Goal: Task Accomplishment & Management: Manage account settings

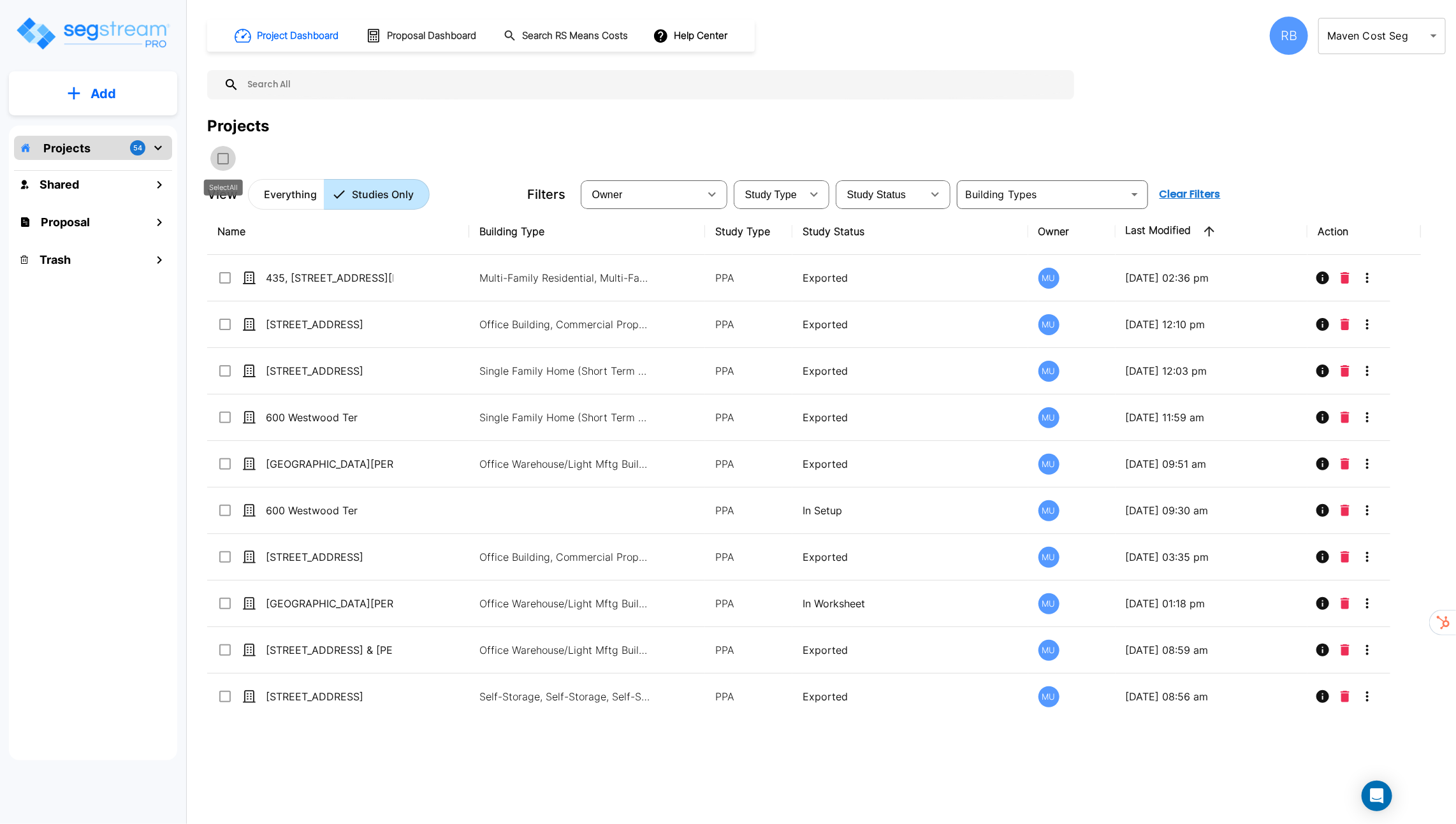
click at [221, 157] on input "select all folders" at bounding box center [221, 156] width 13 height 11
checkbox input "true"
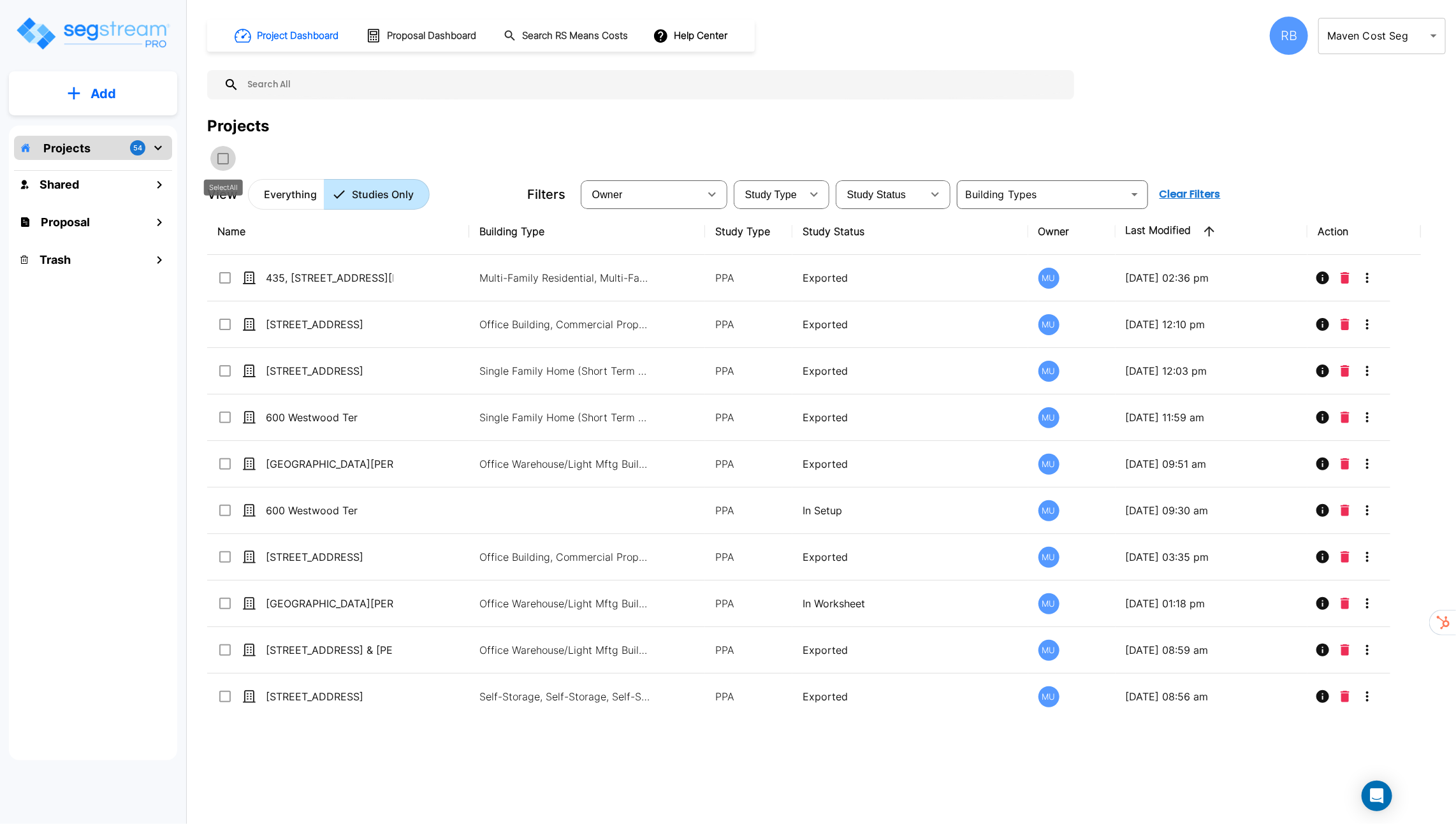
checkbox input "true"
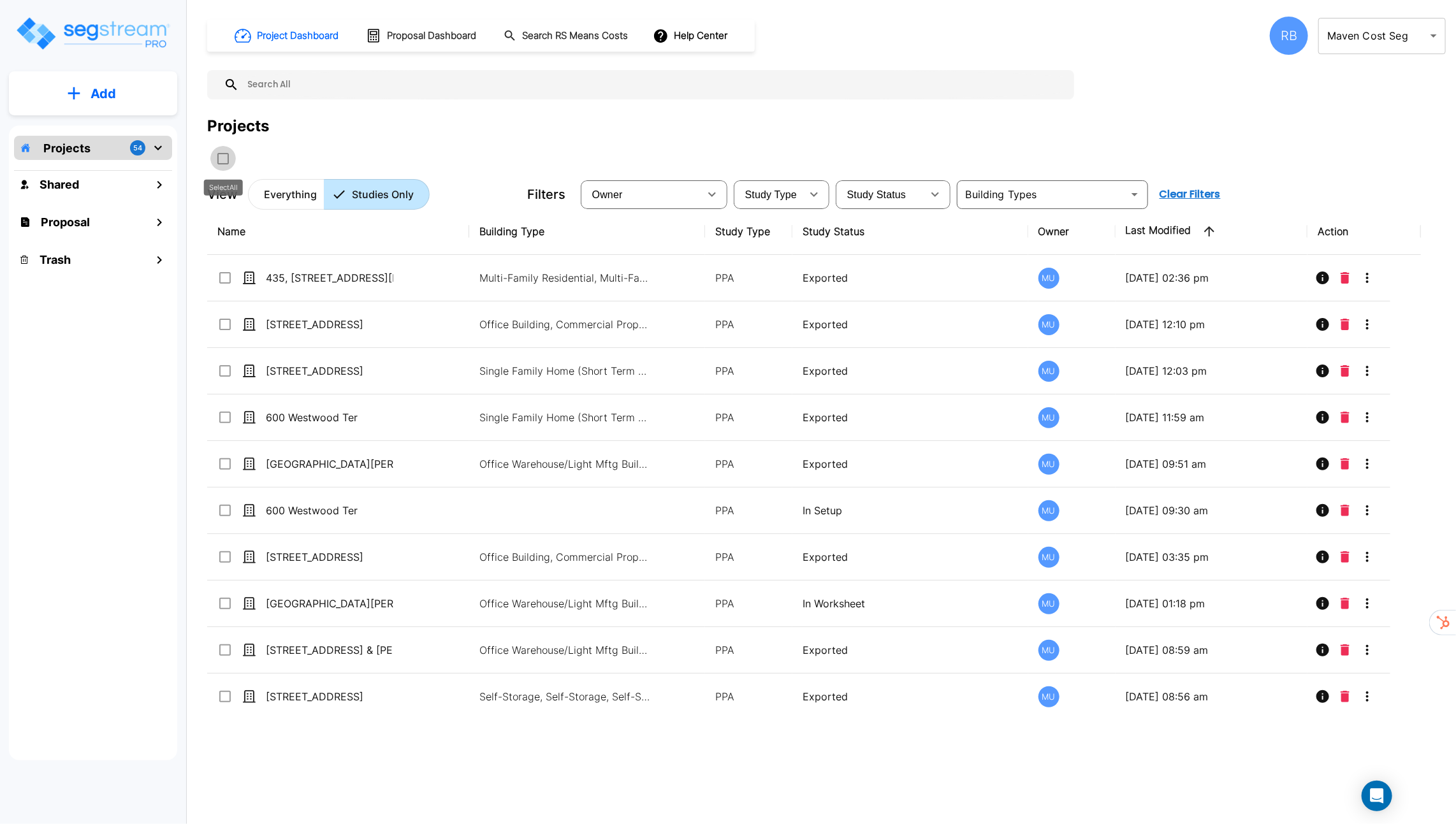
checkbox input "true"
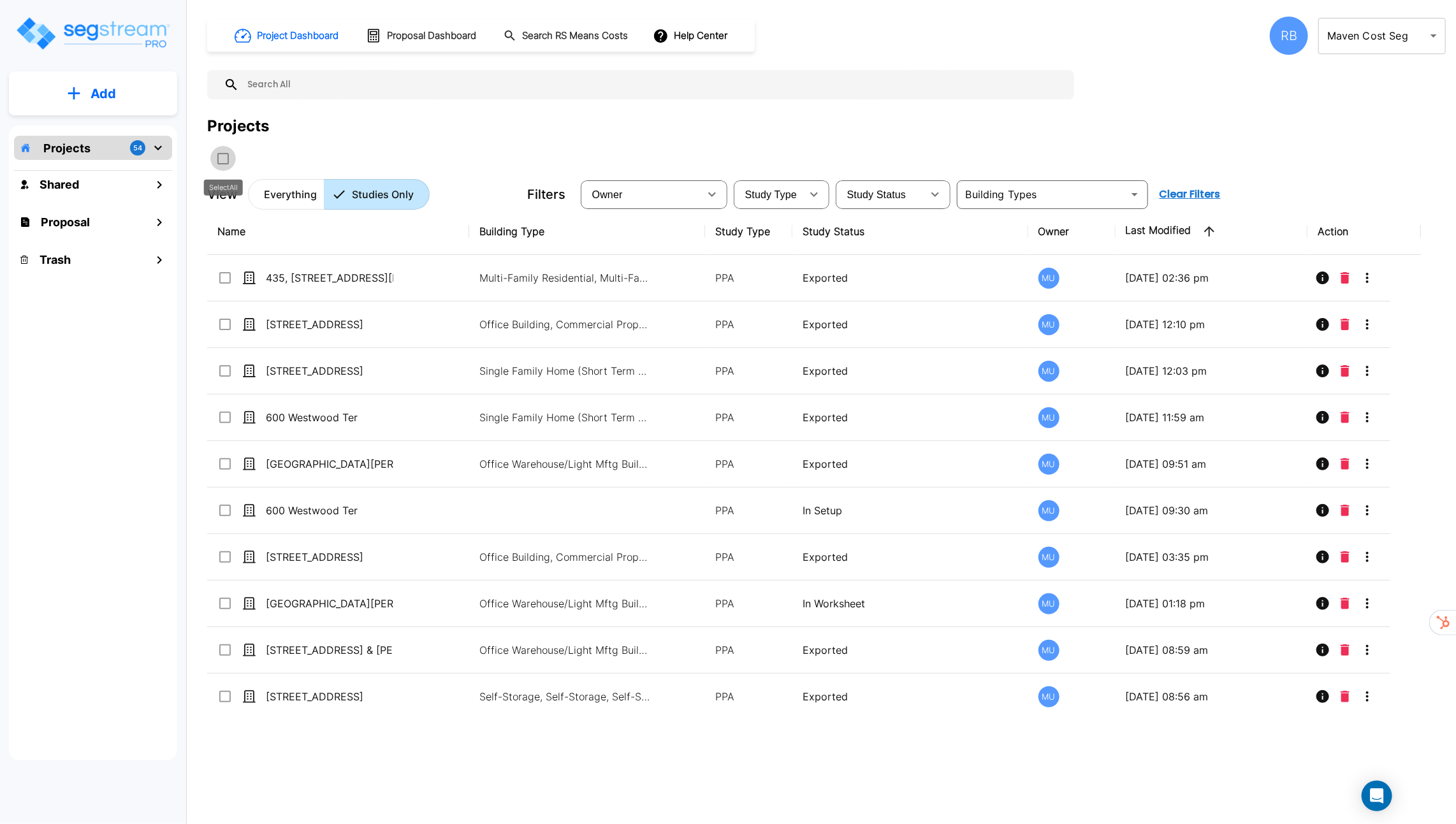
checkbox input "true"
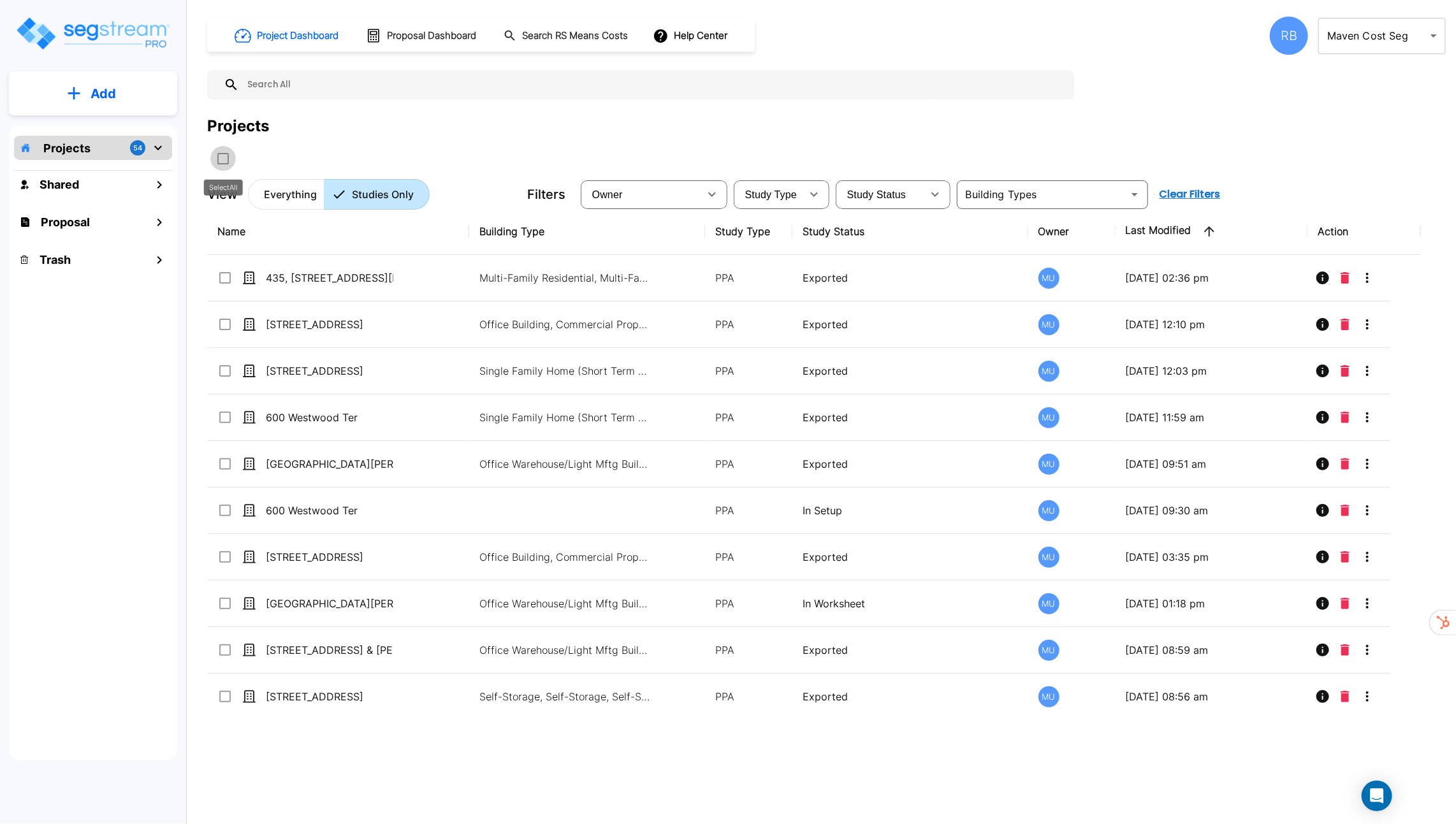
checkbox input "true"
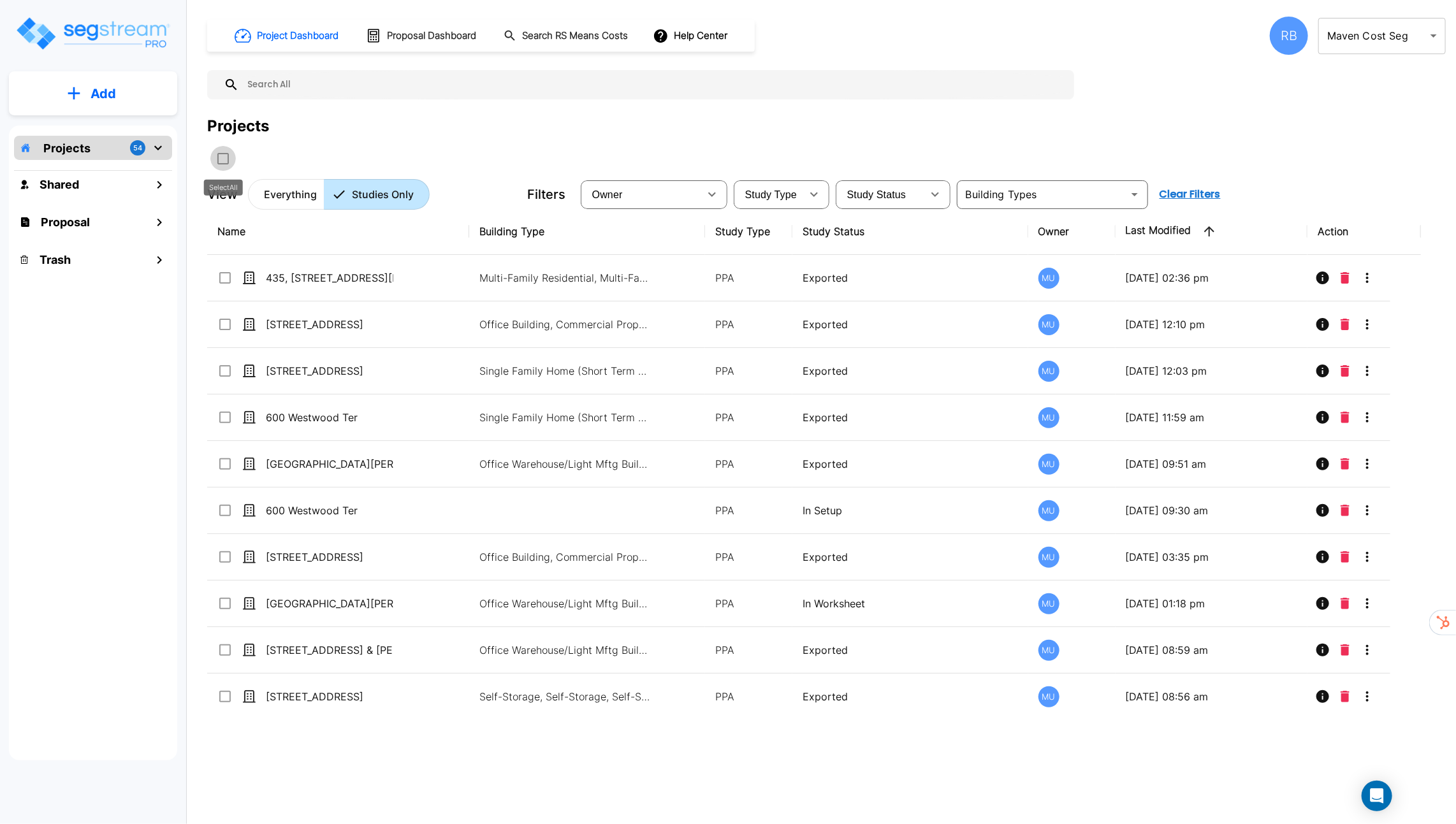
checkbox input "true"
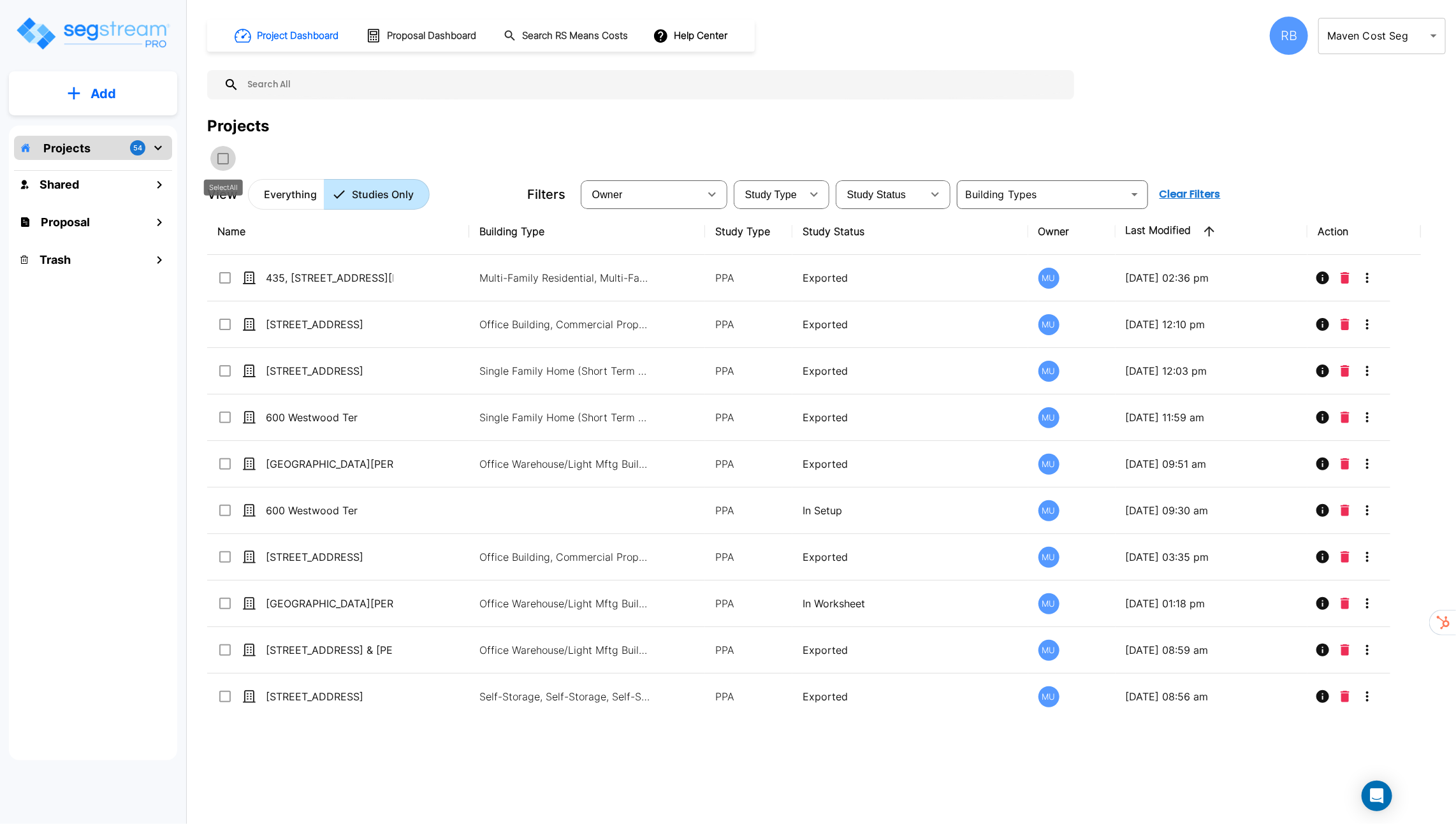
checkbox input "true"
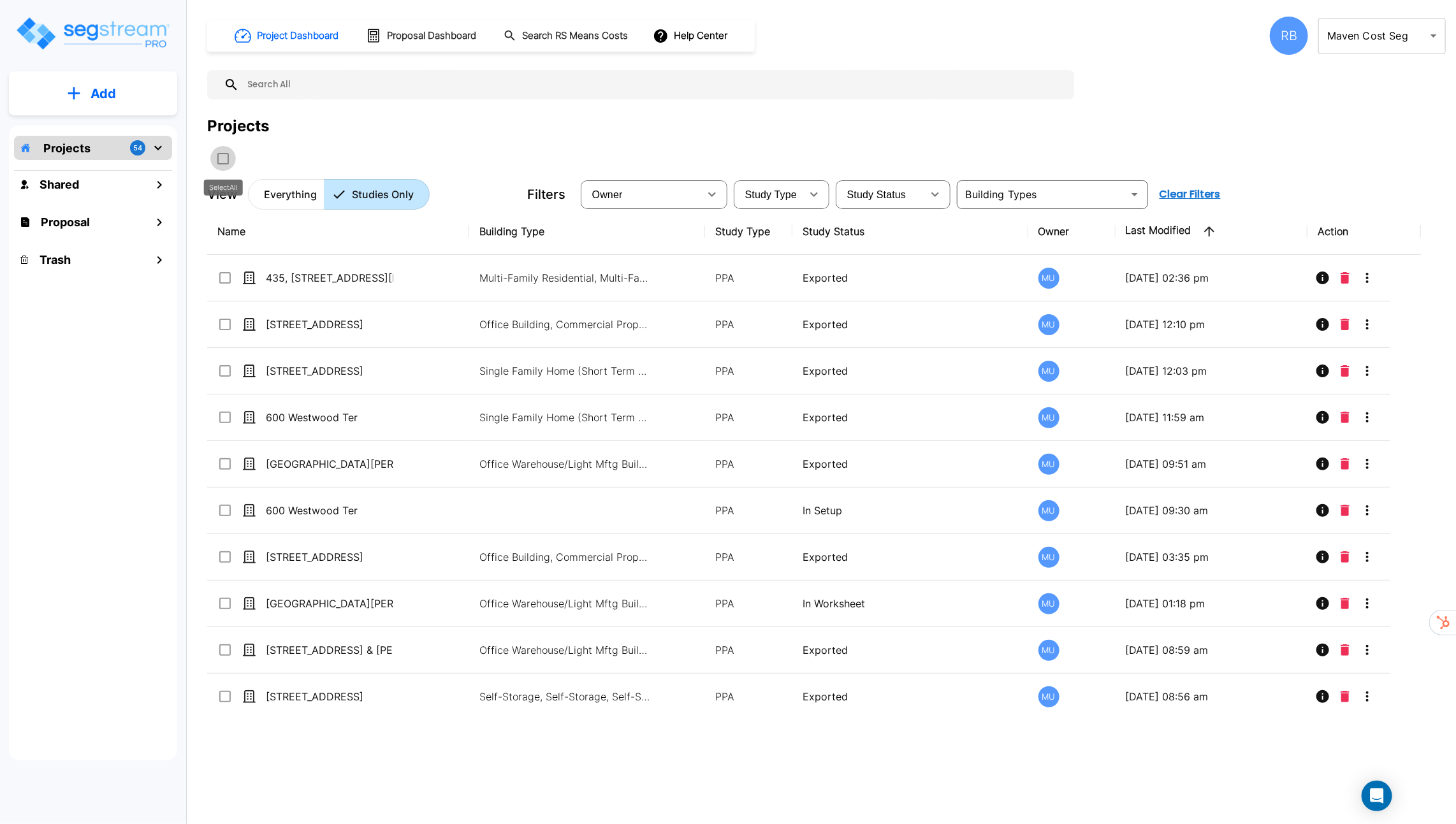
checkbox input "true"
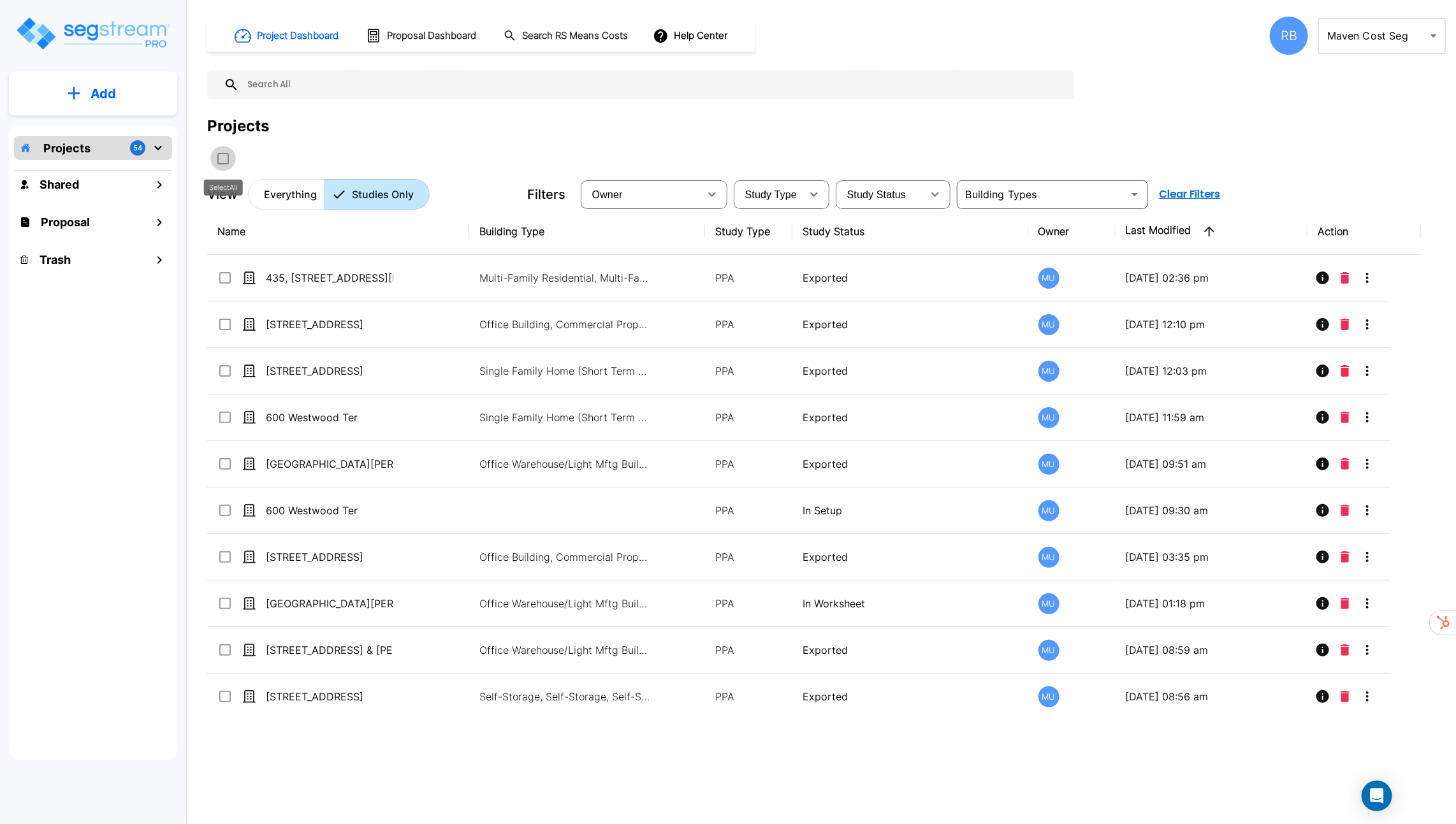
checkbox input "true"
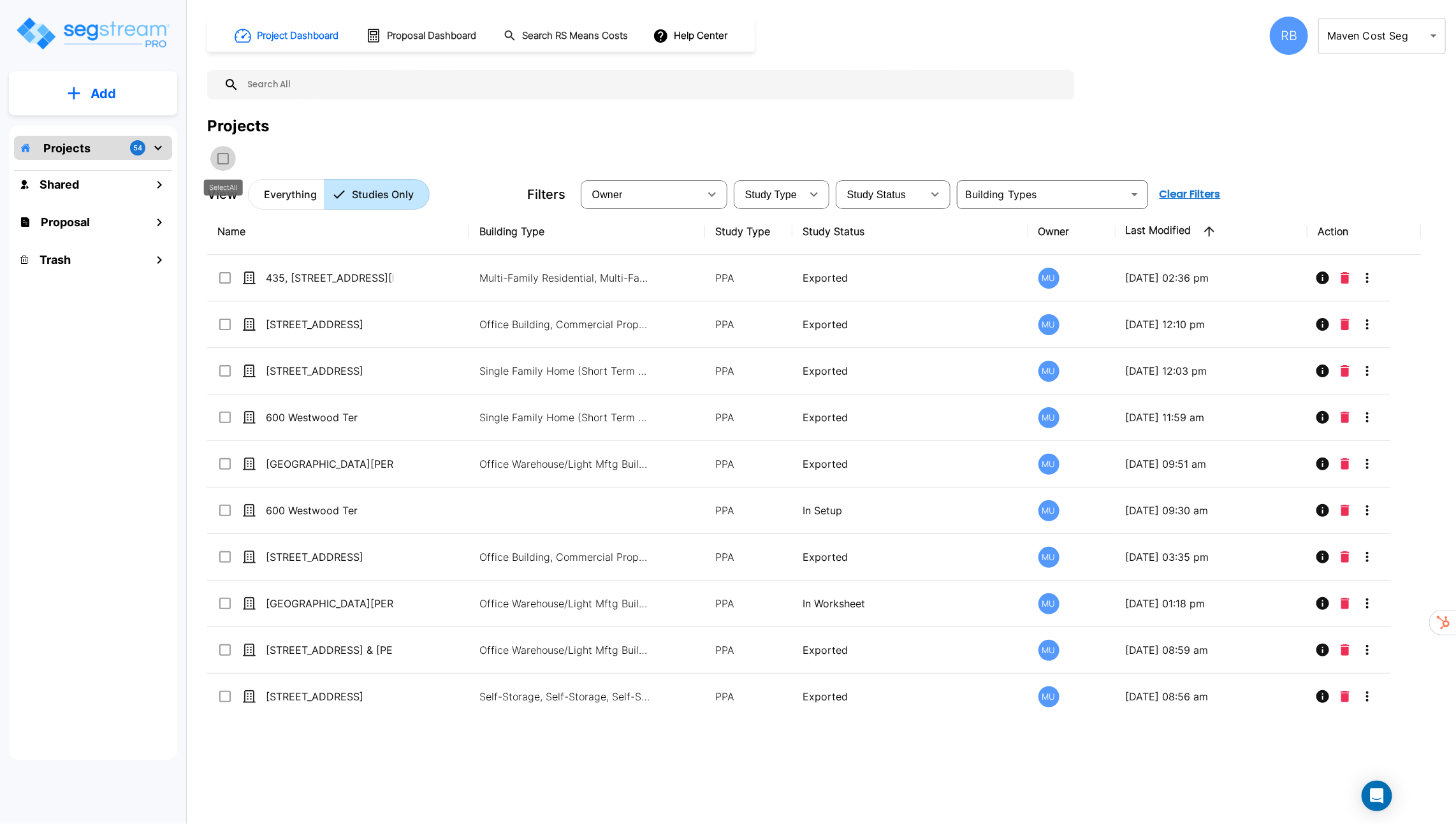
checkbox input "true"
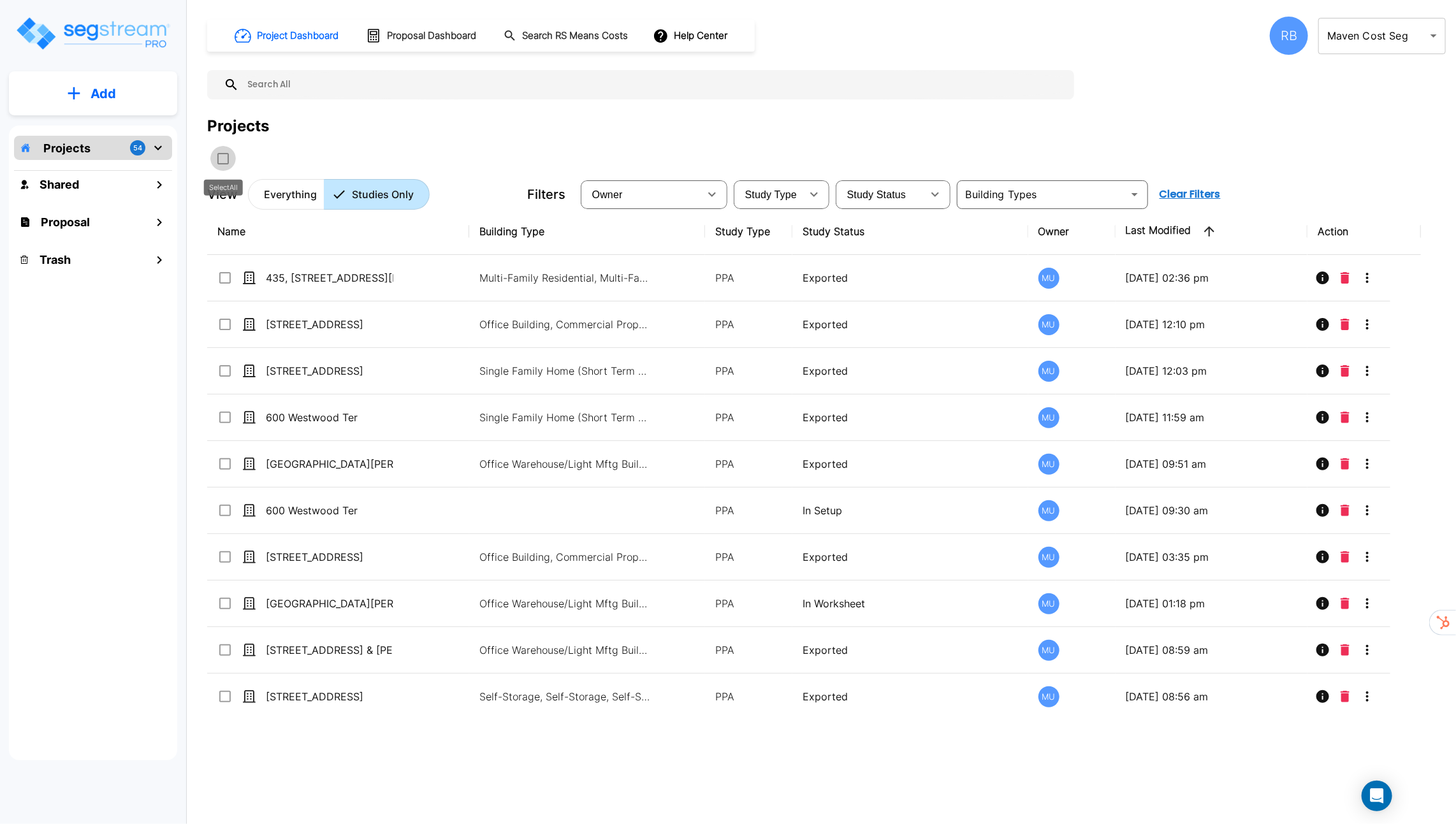
checkbox input "true"
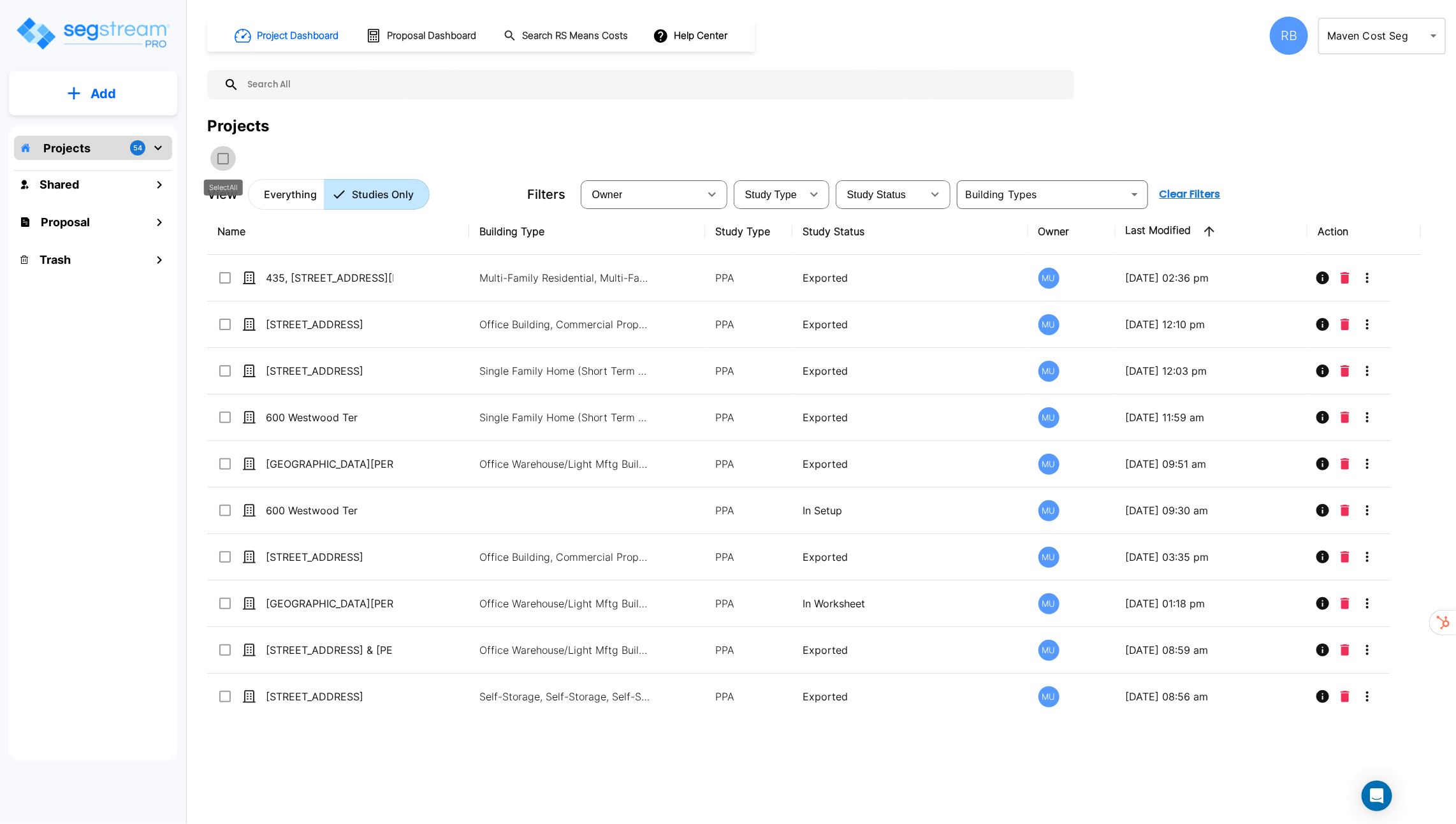
checkbox input "true"
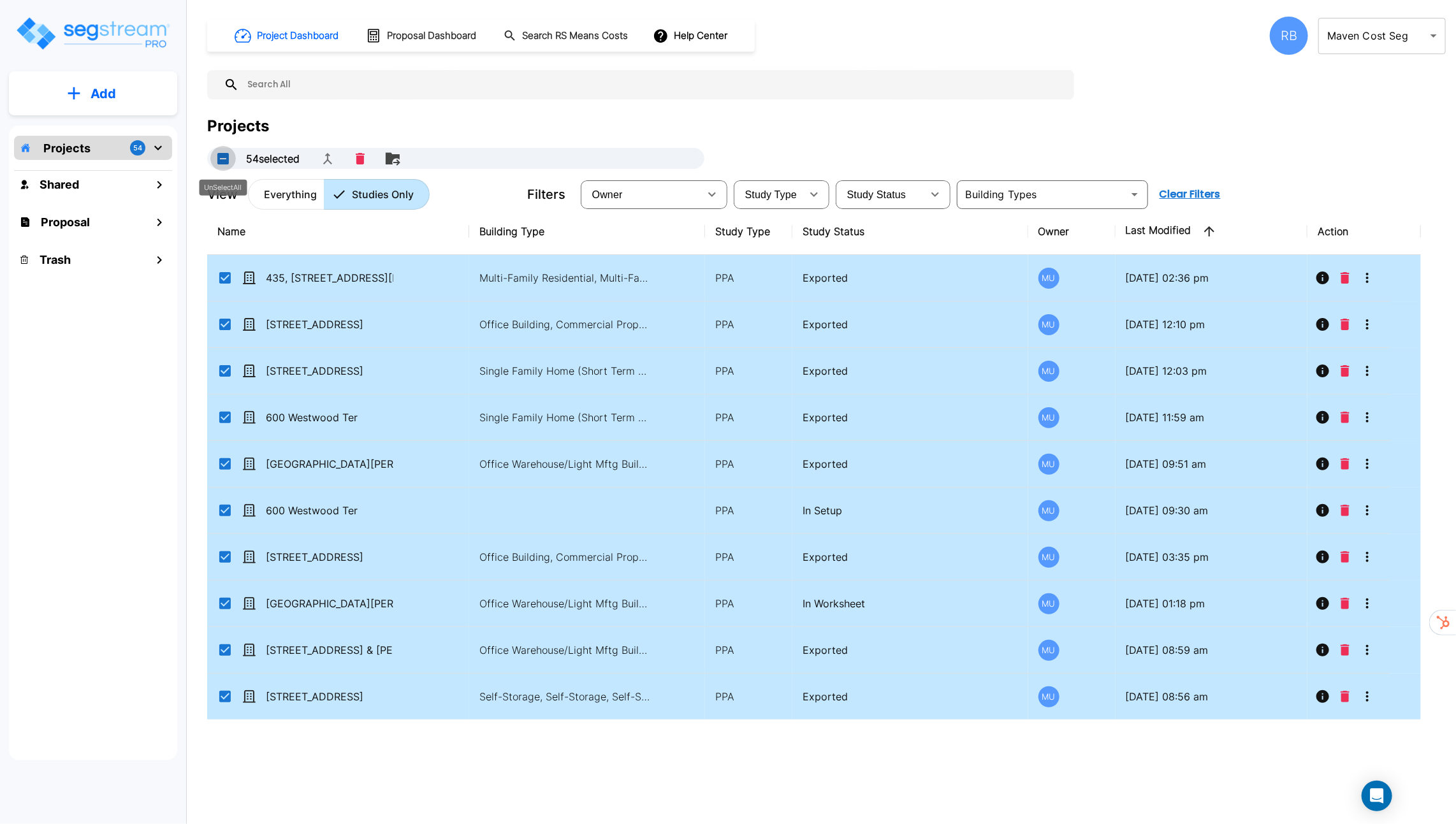
click at [221, 157] on button "UnSelectAll" at bounding box center [223, 158] width 26 height 26
checkbox input "false"
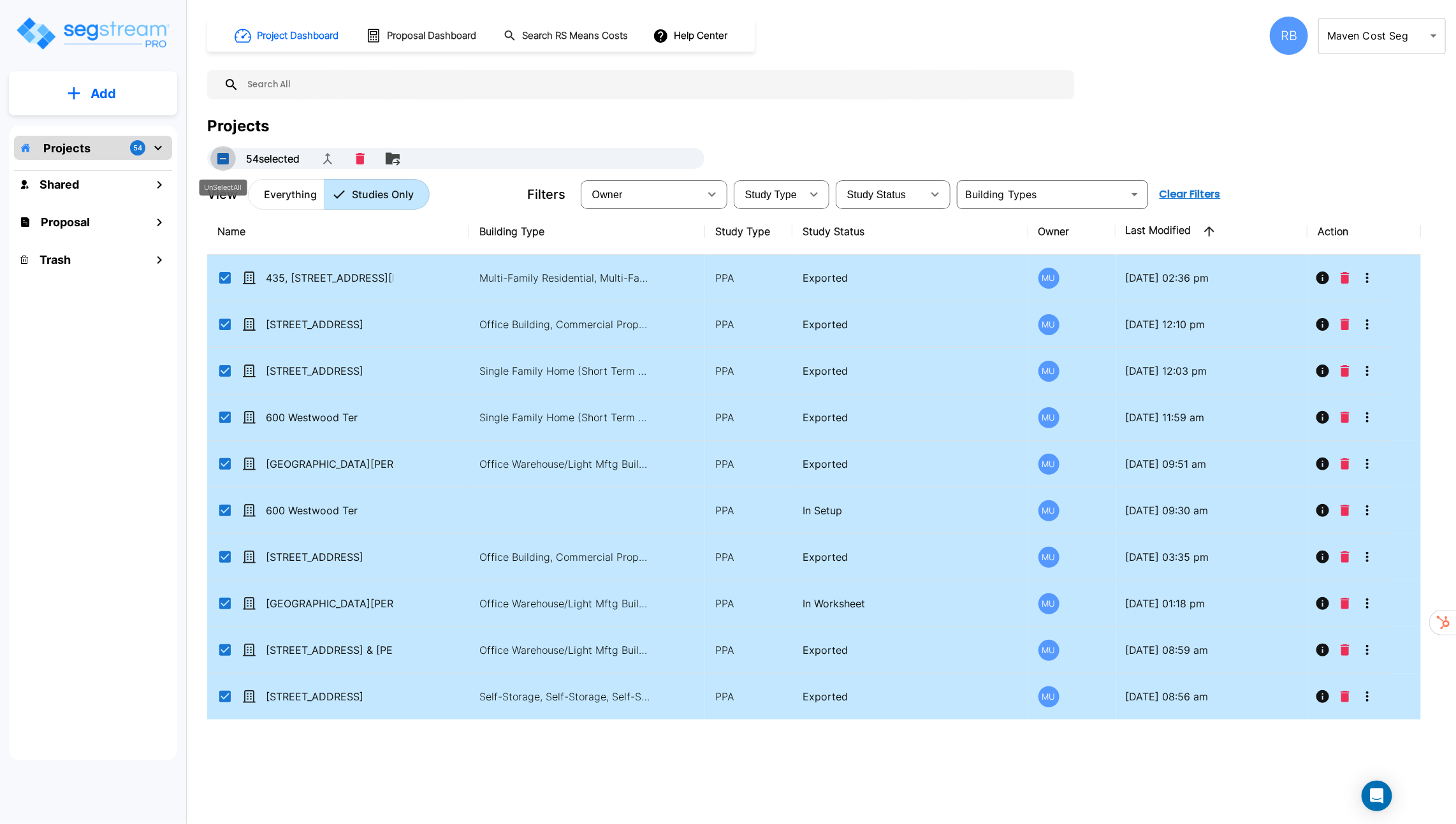
checkbox input "false"
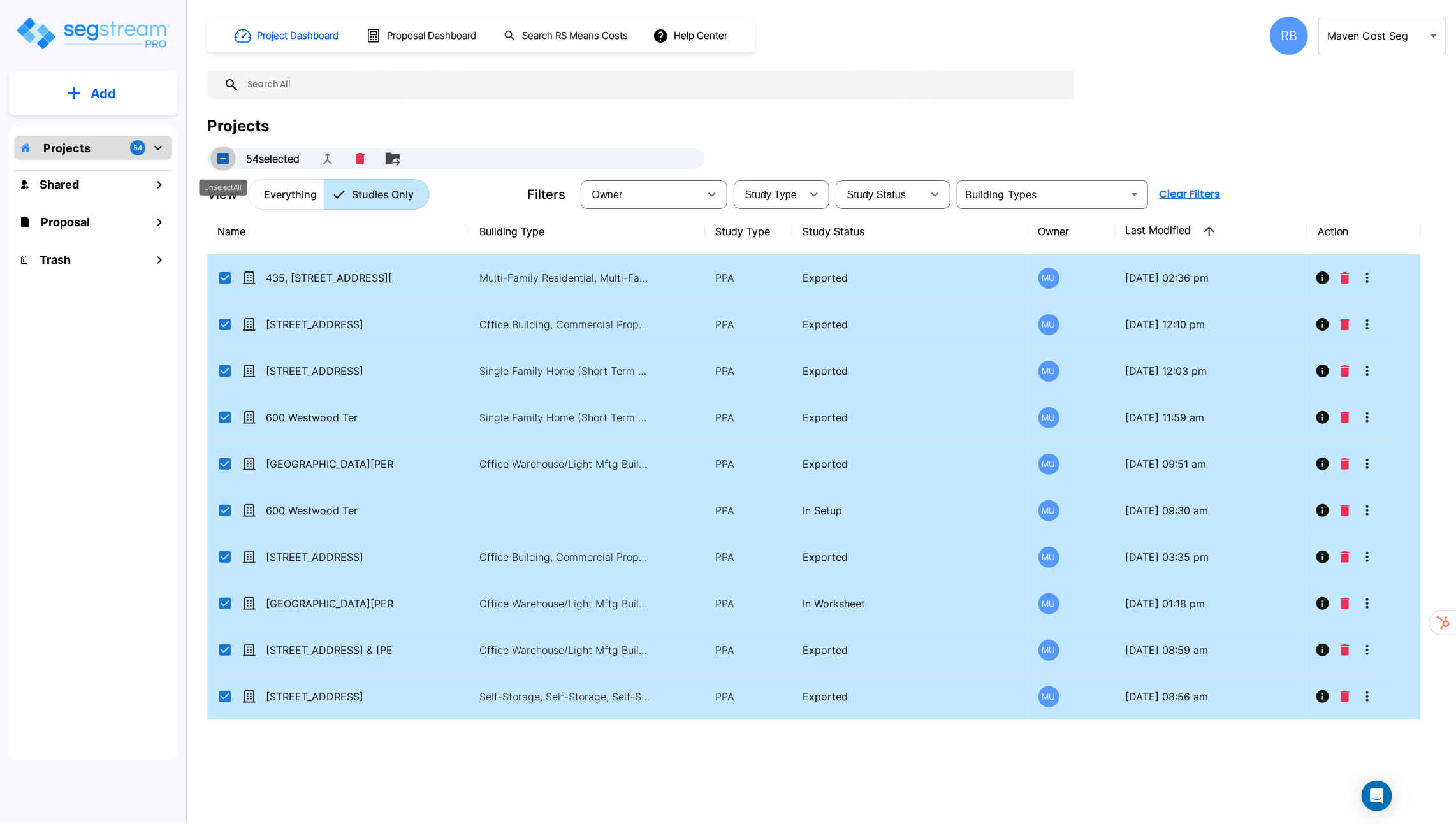
checkbox input "false"
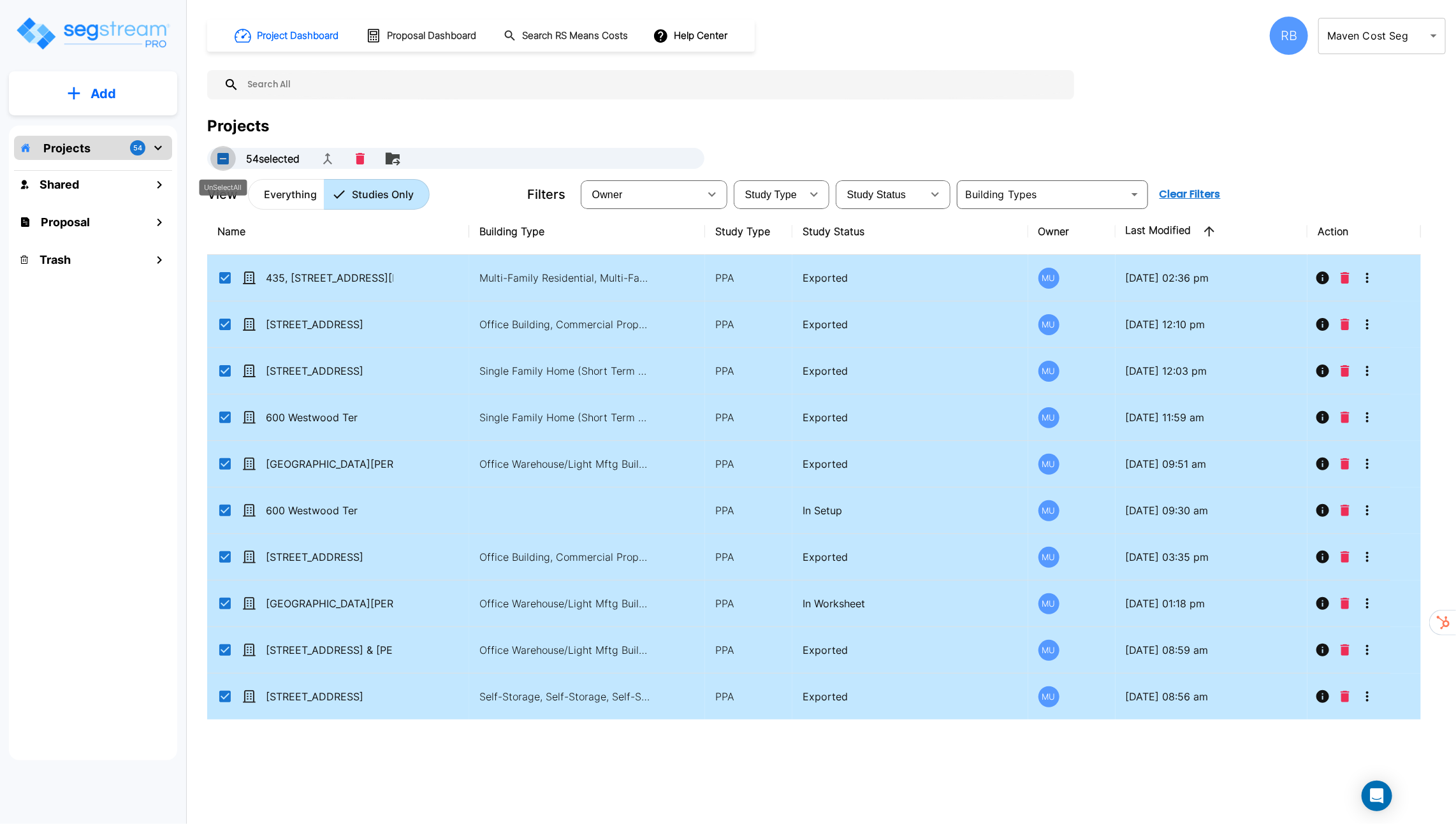
checkbox input "false"
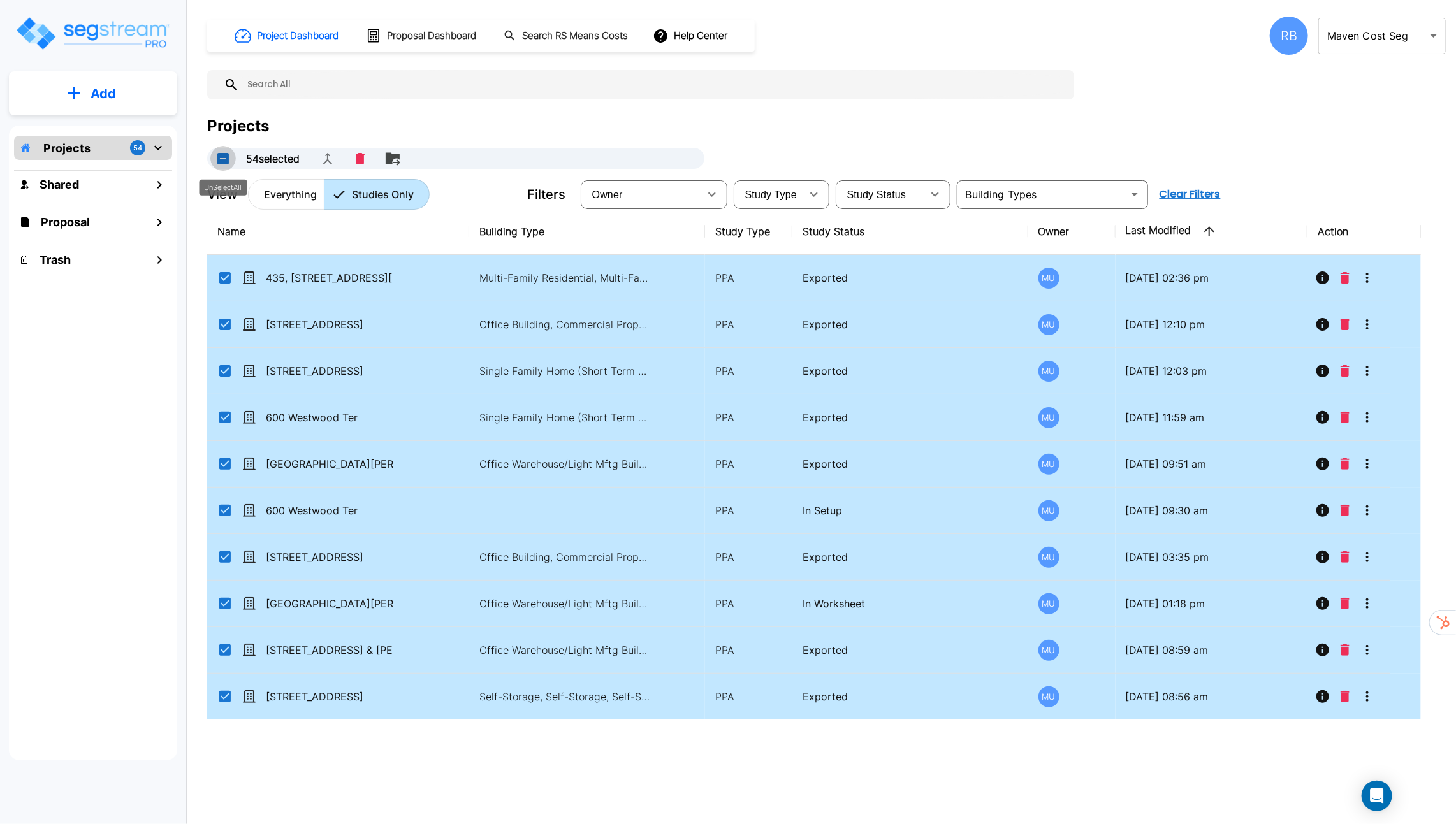
checkbox input "false"
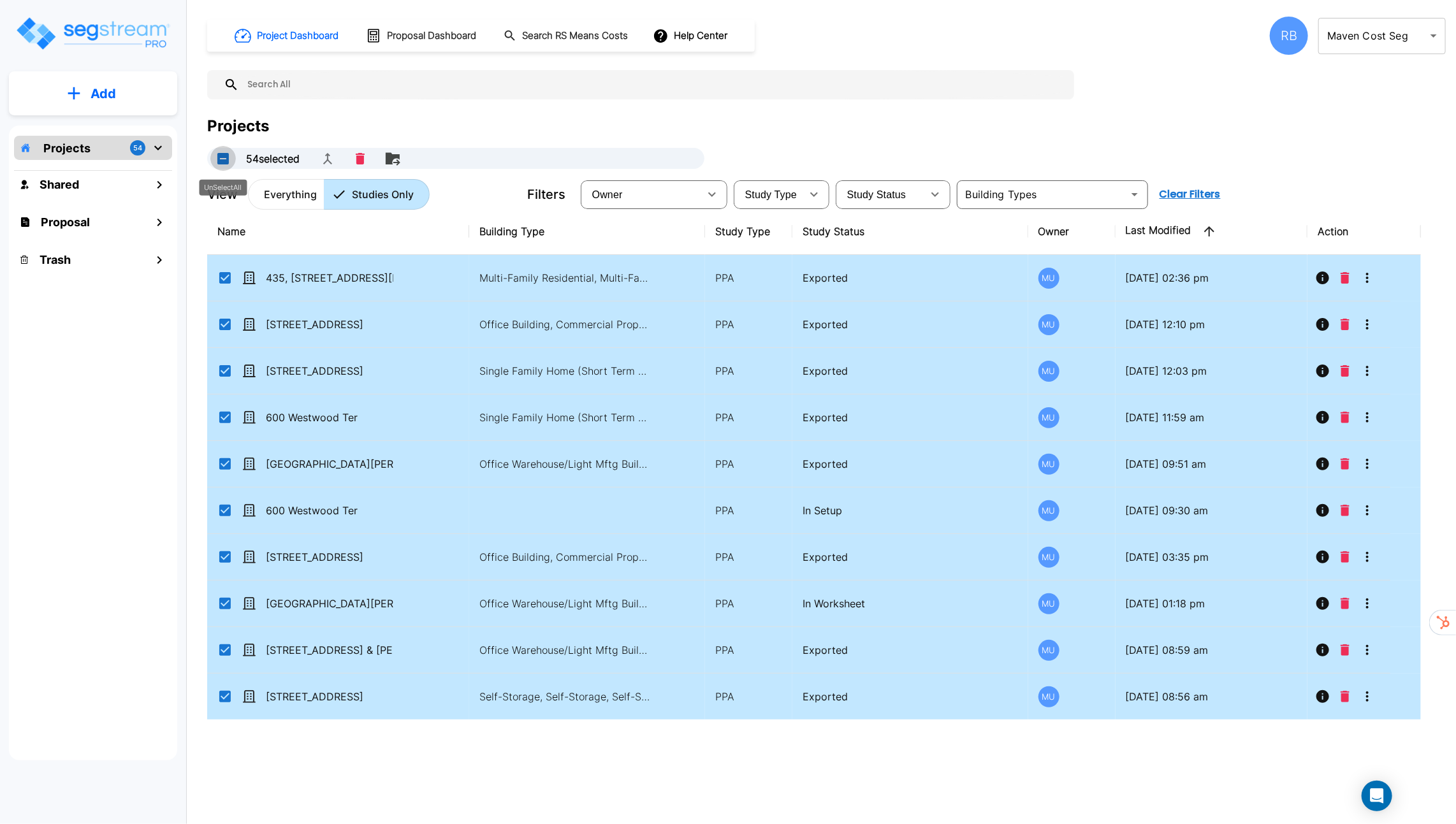
checkbox input "false"
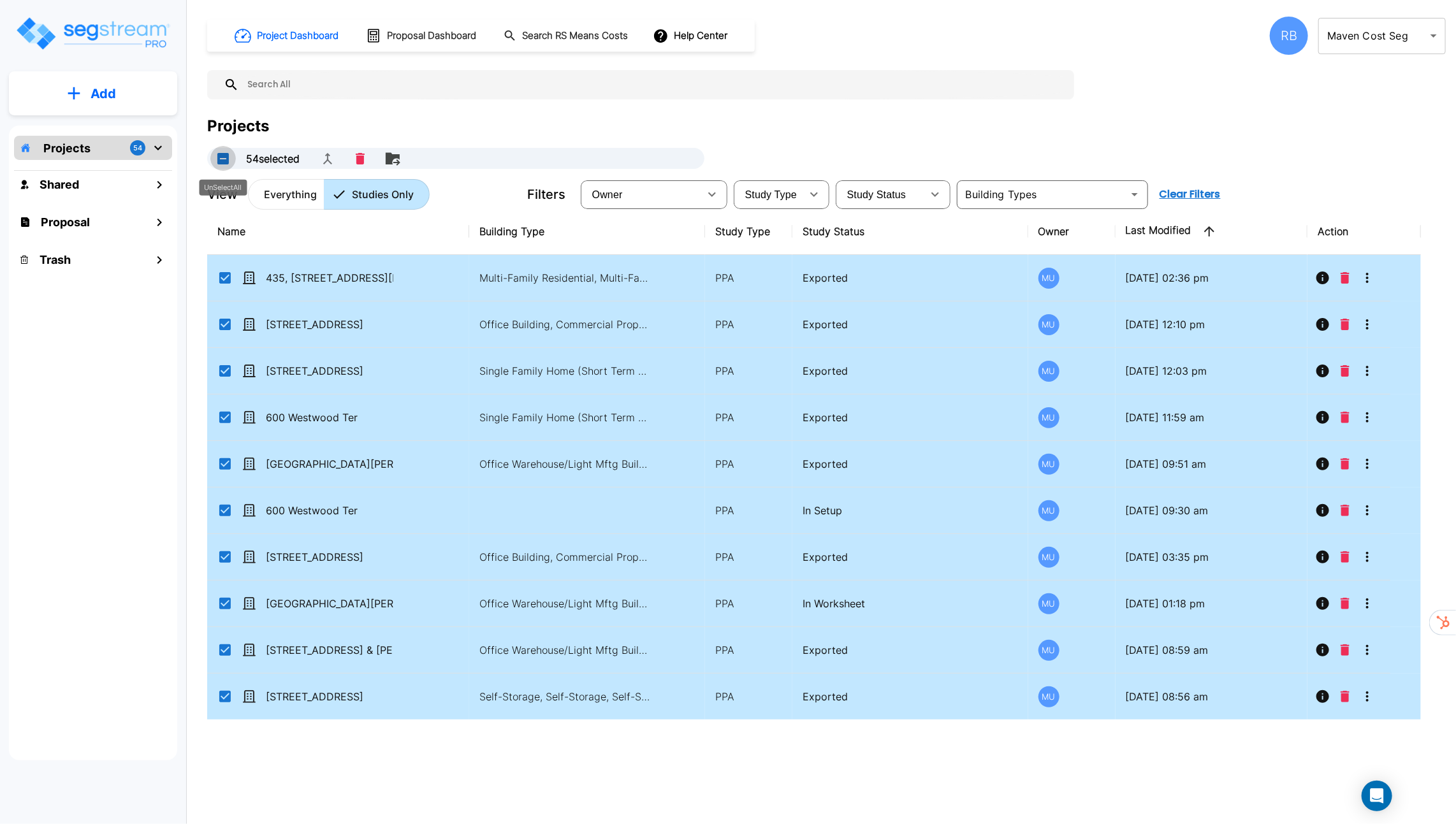
checkbox input "false"
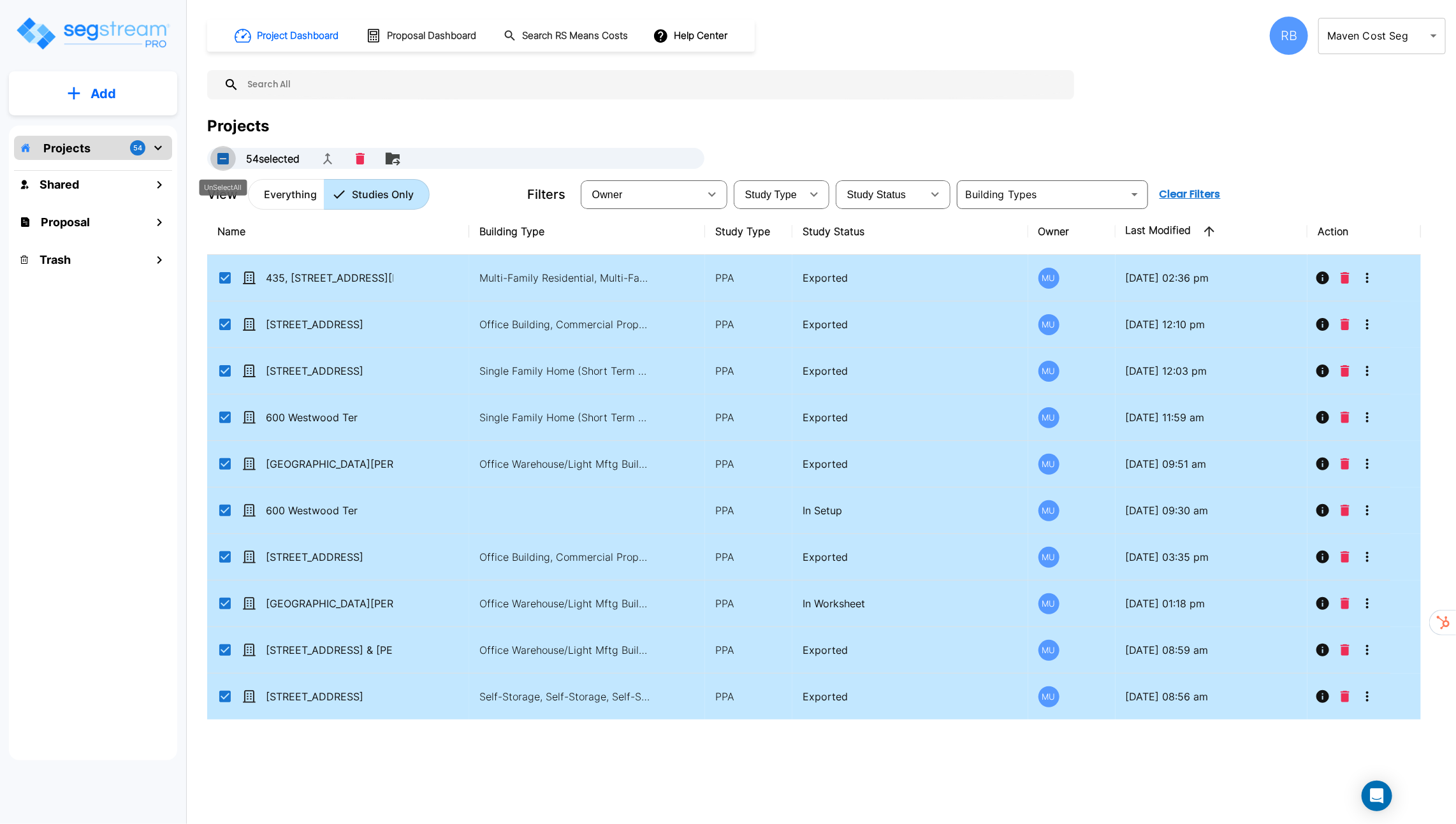
checkbox input "false"
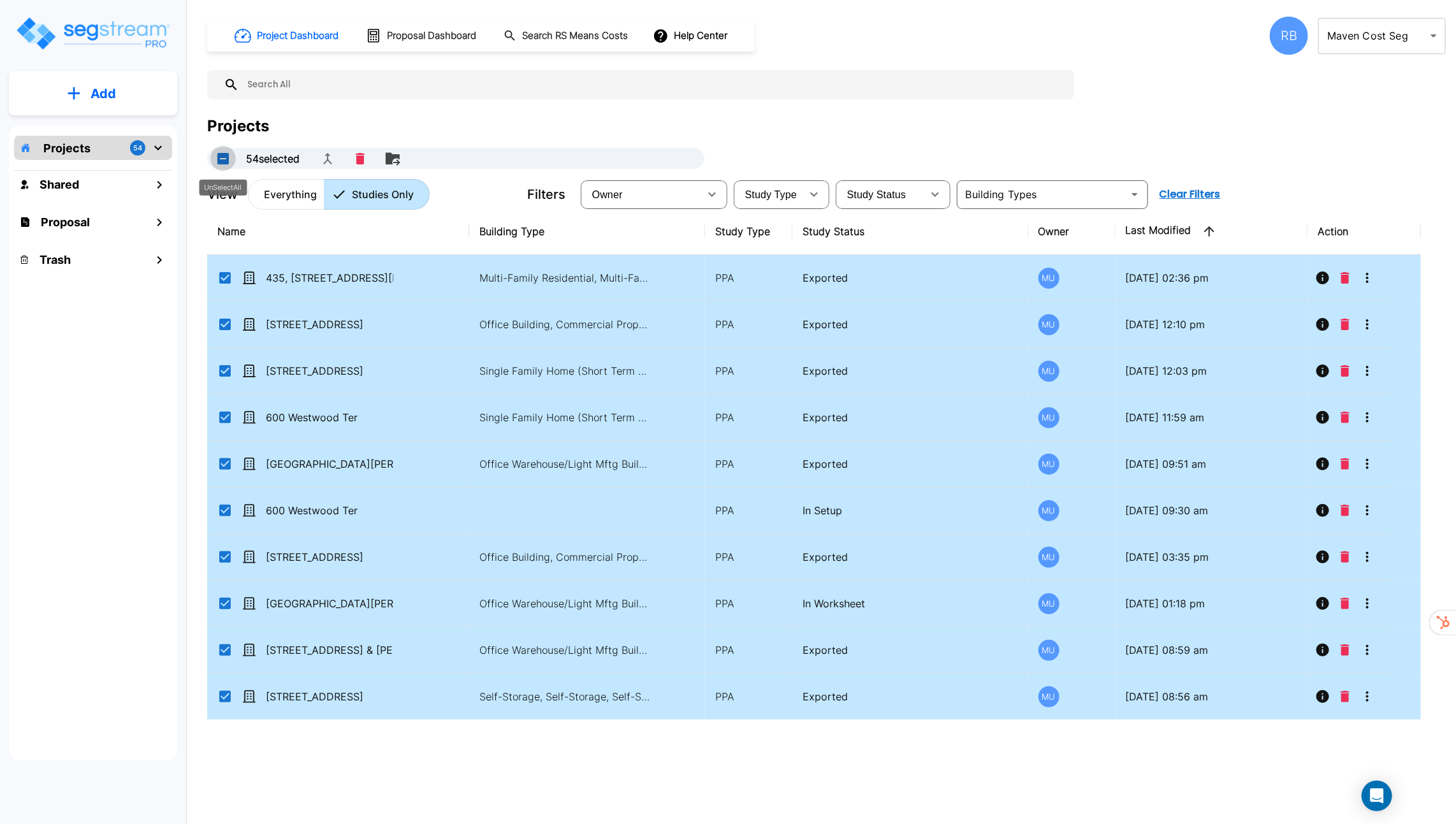
checkbox input "false"
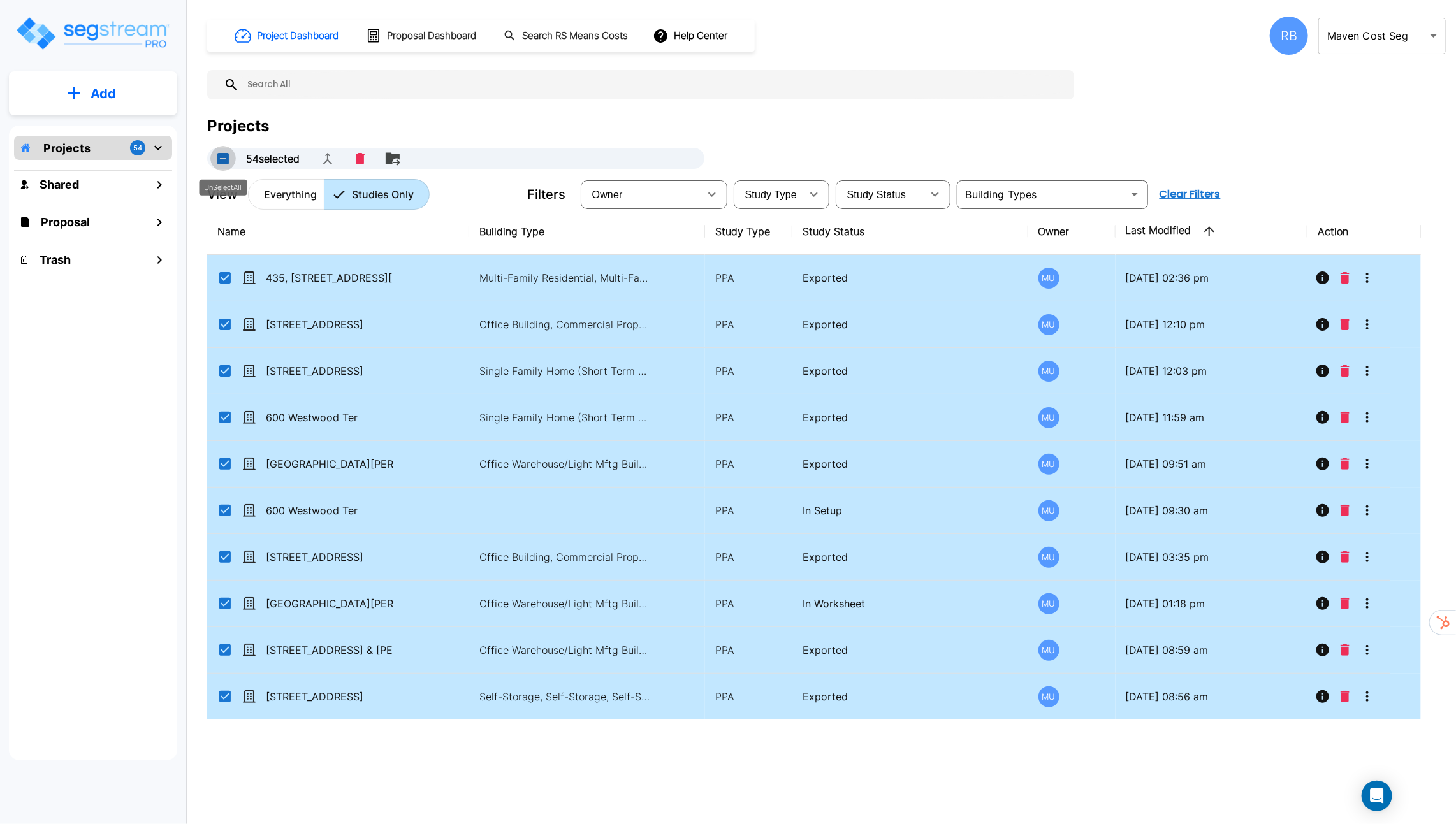
checkbox input "false"
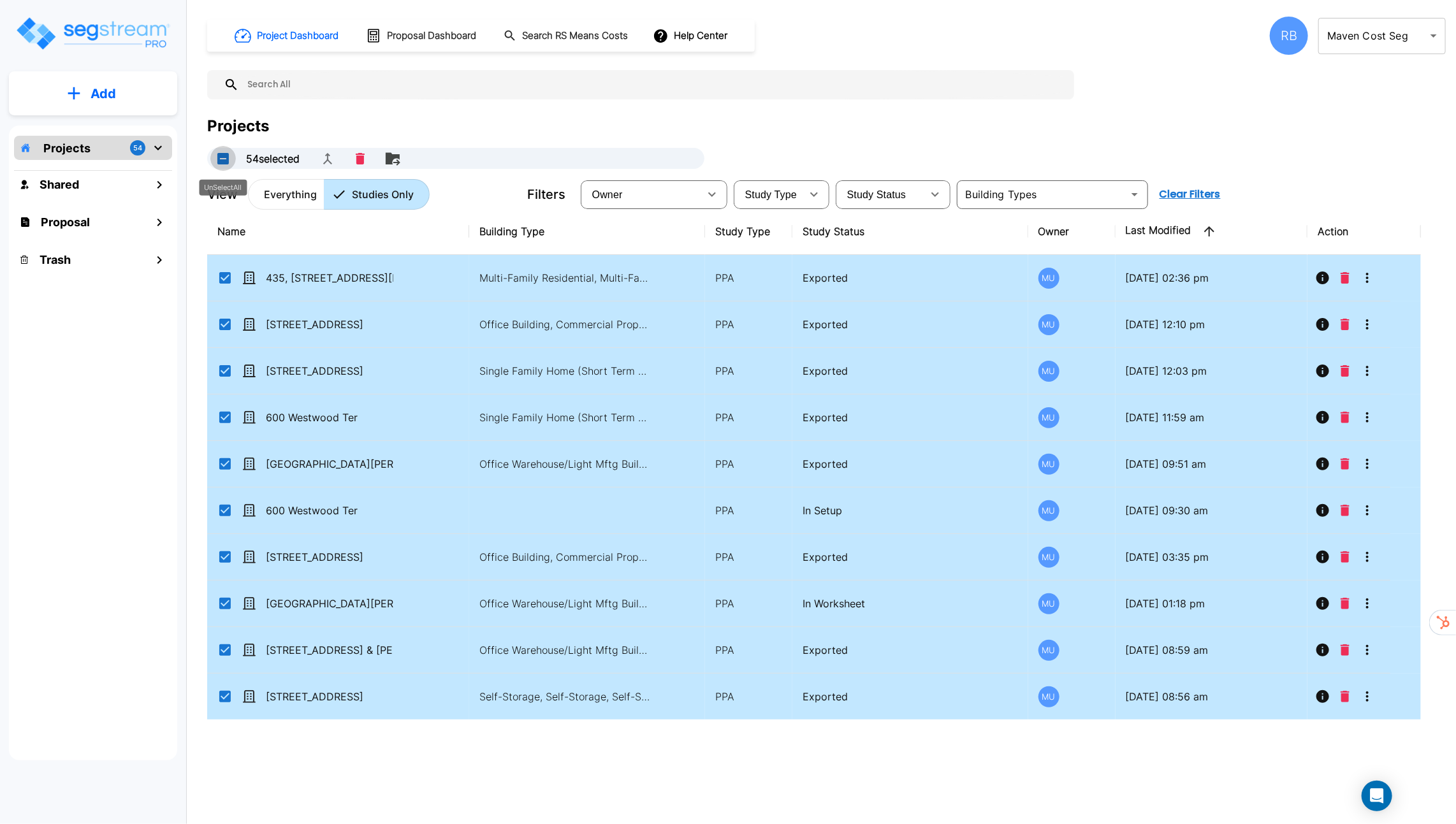
checkbox input "false"
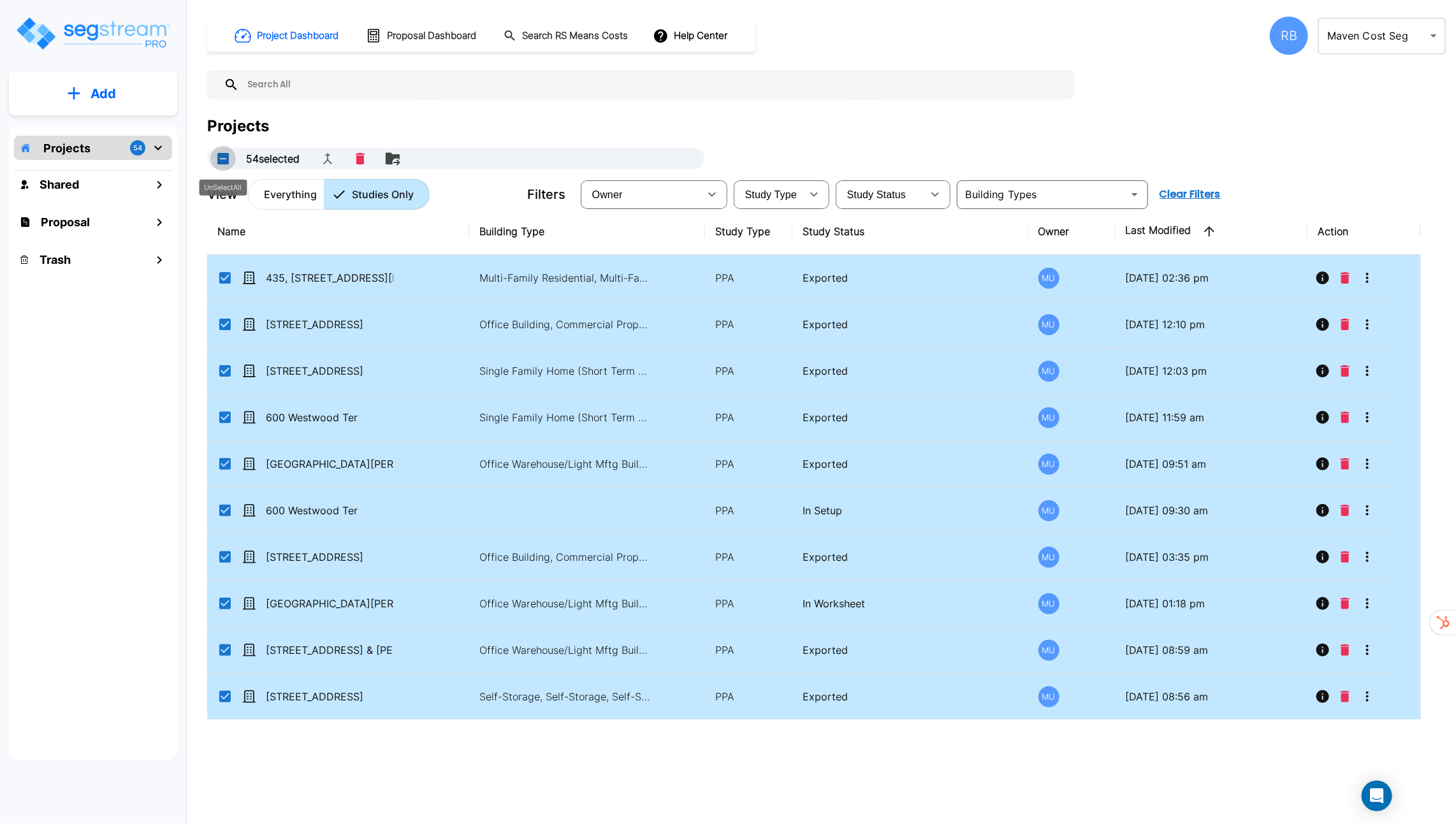
checkbox input "false"
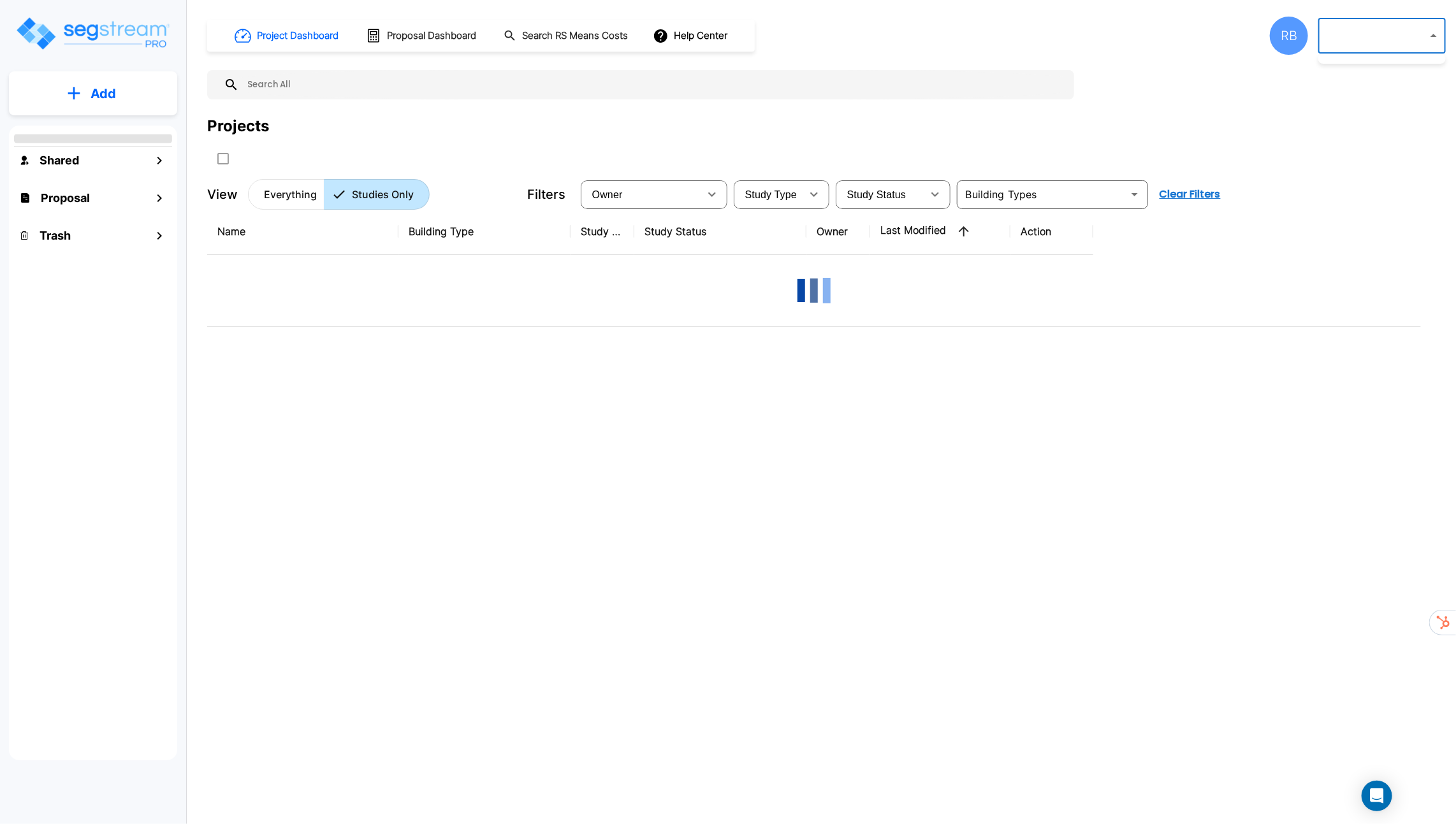
click at [1390, 53] on body "× Your report is being generated. Be patient! × We're working on your Modificat…" at bounding box center [728, 412] width 1456 height 824
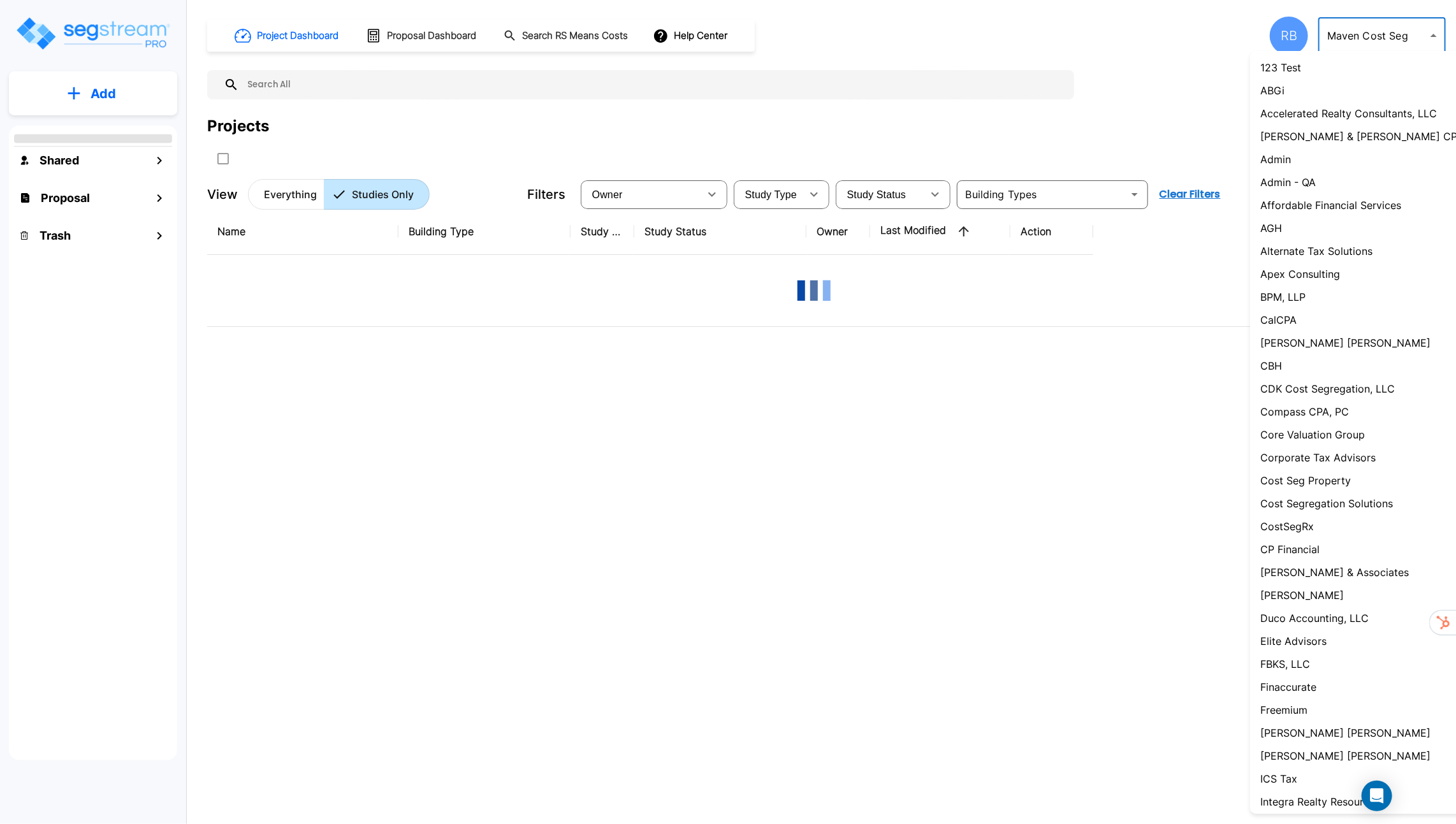
scroll to position [530, 0]
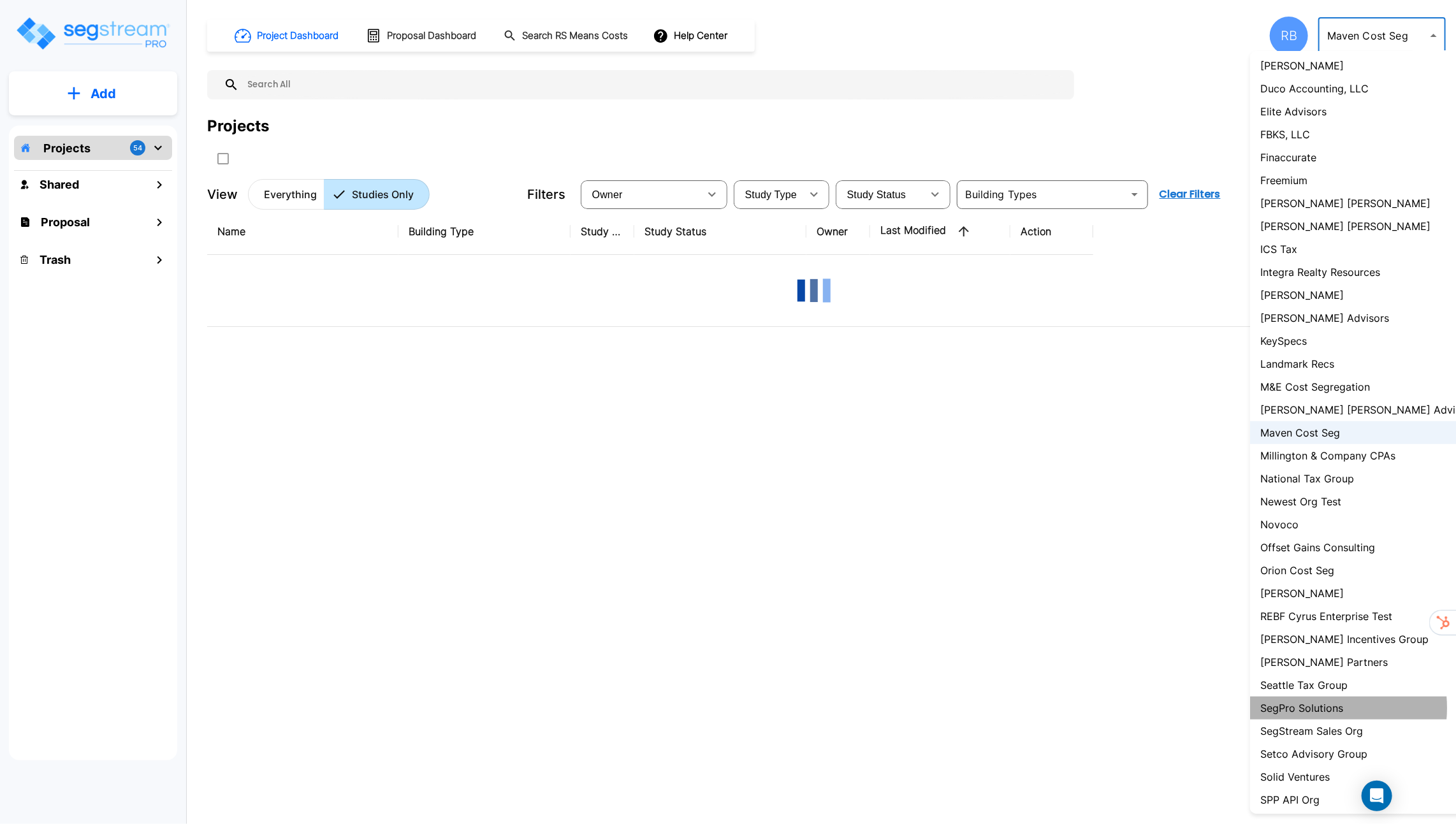
click at [1313, 708] on p "SegPro Solutions" at bounding box center [1302, 709] width 83 height 16
type input "110"
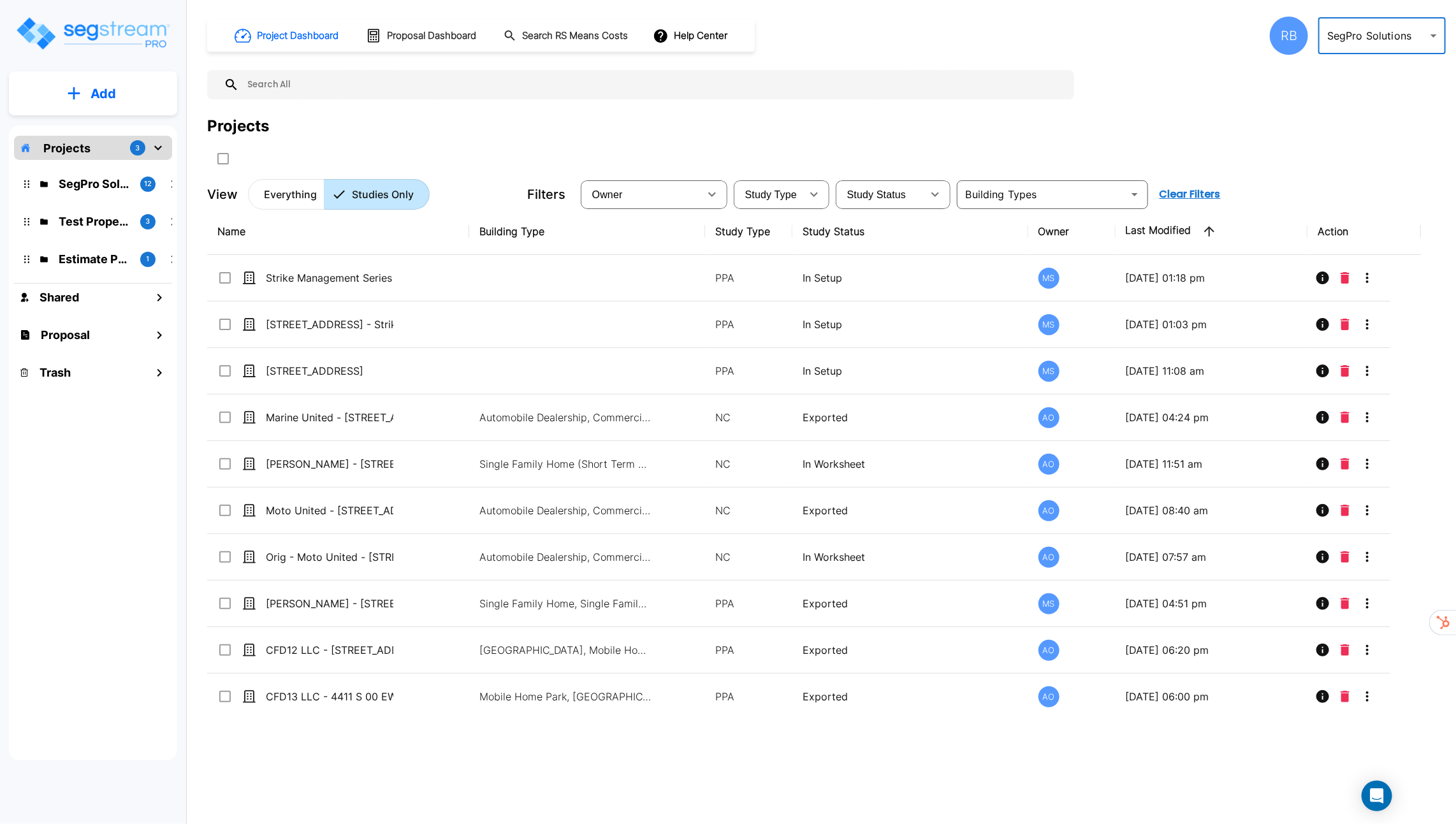
click at [1283, 35] on div "RB" at bounding box center [1289, 35] width 38 height 38
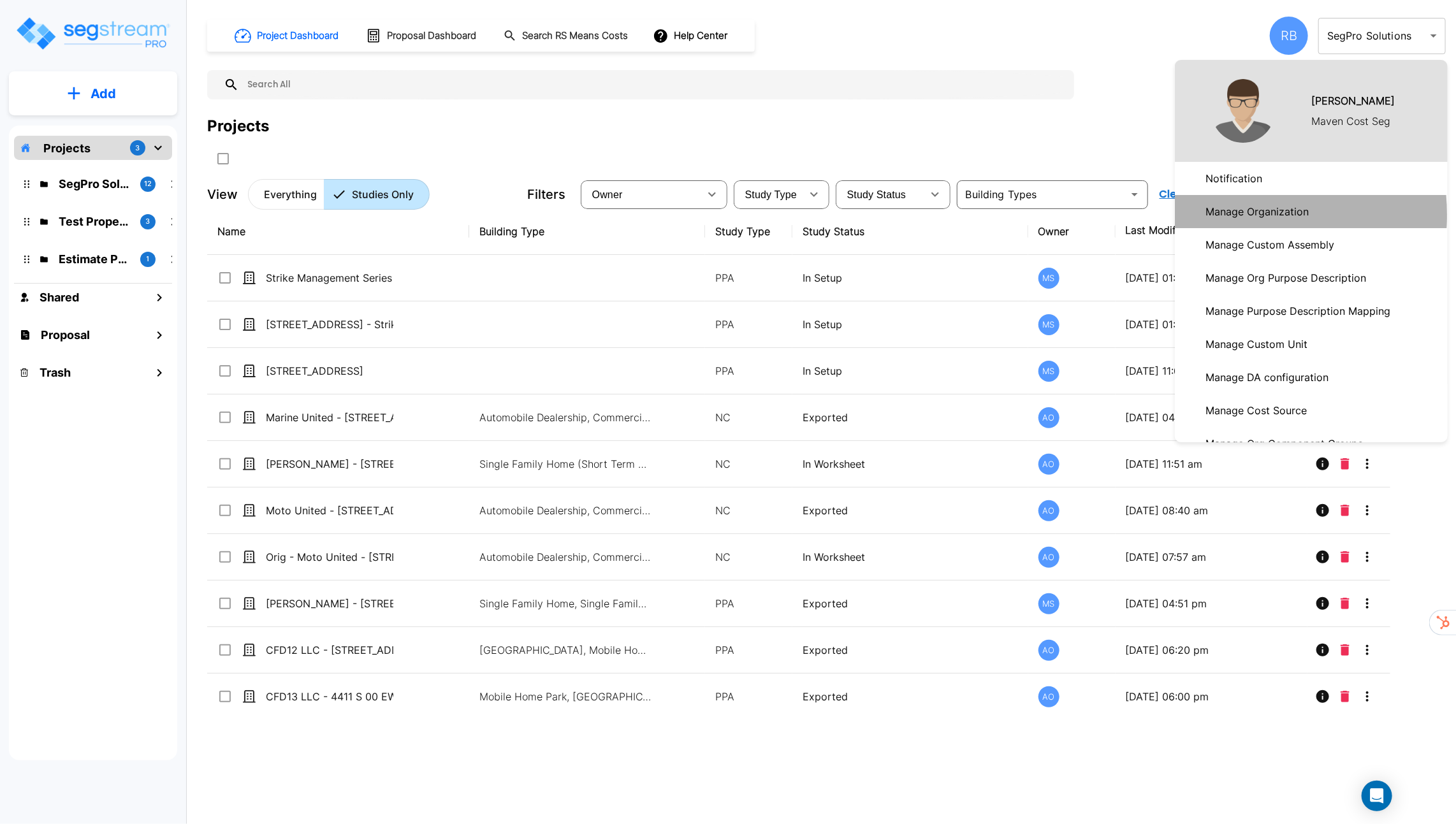
click at [1225, 215] on p "Manage Organization" at bounding box center [1256, 211] width 113 height 26
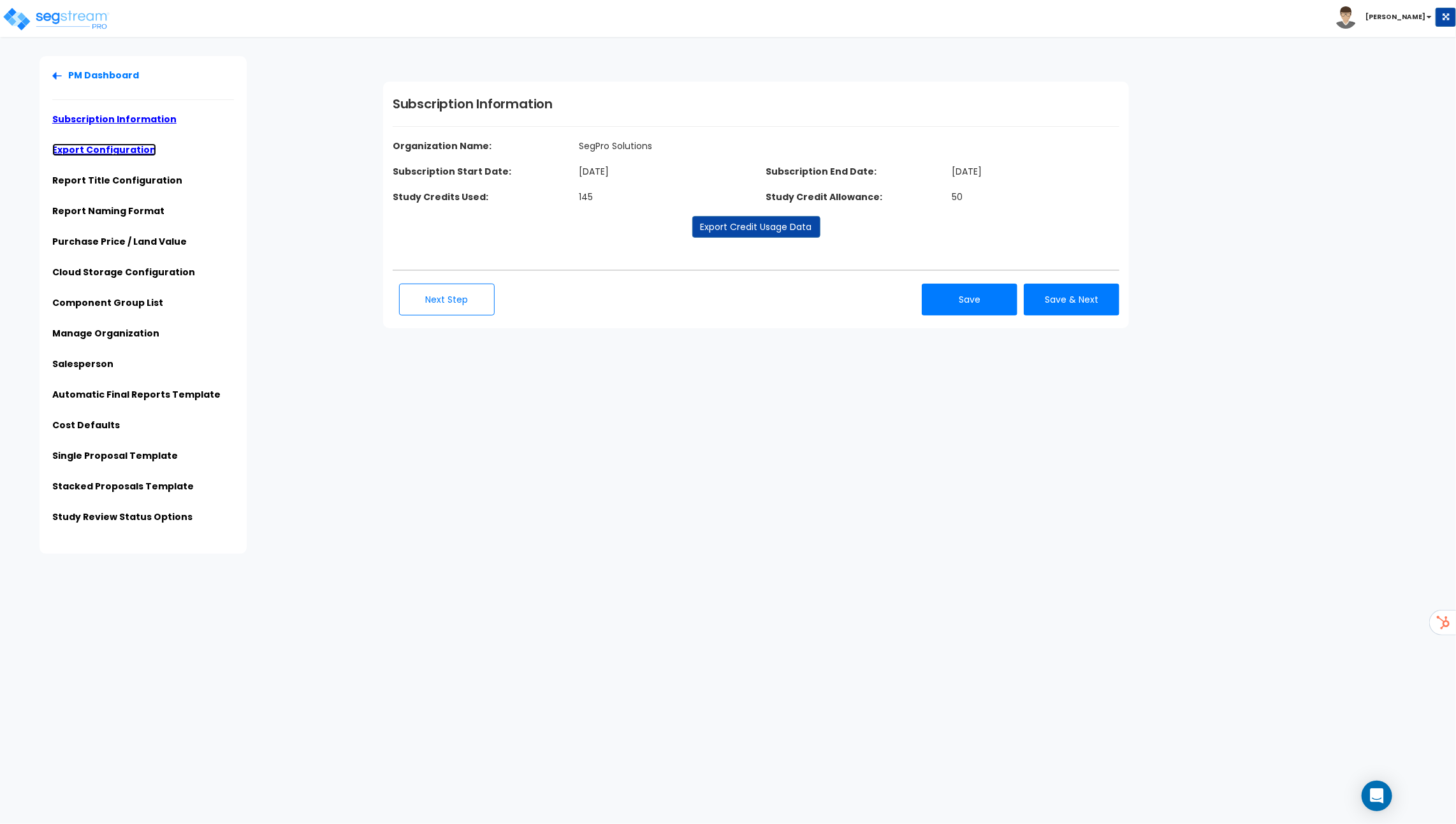
click at [121, 151] on link "Export Configuration" at bounding box center [104, 149] width 104 height 13
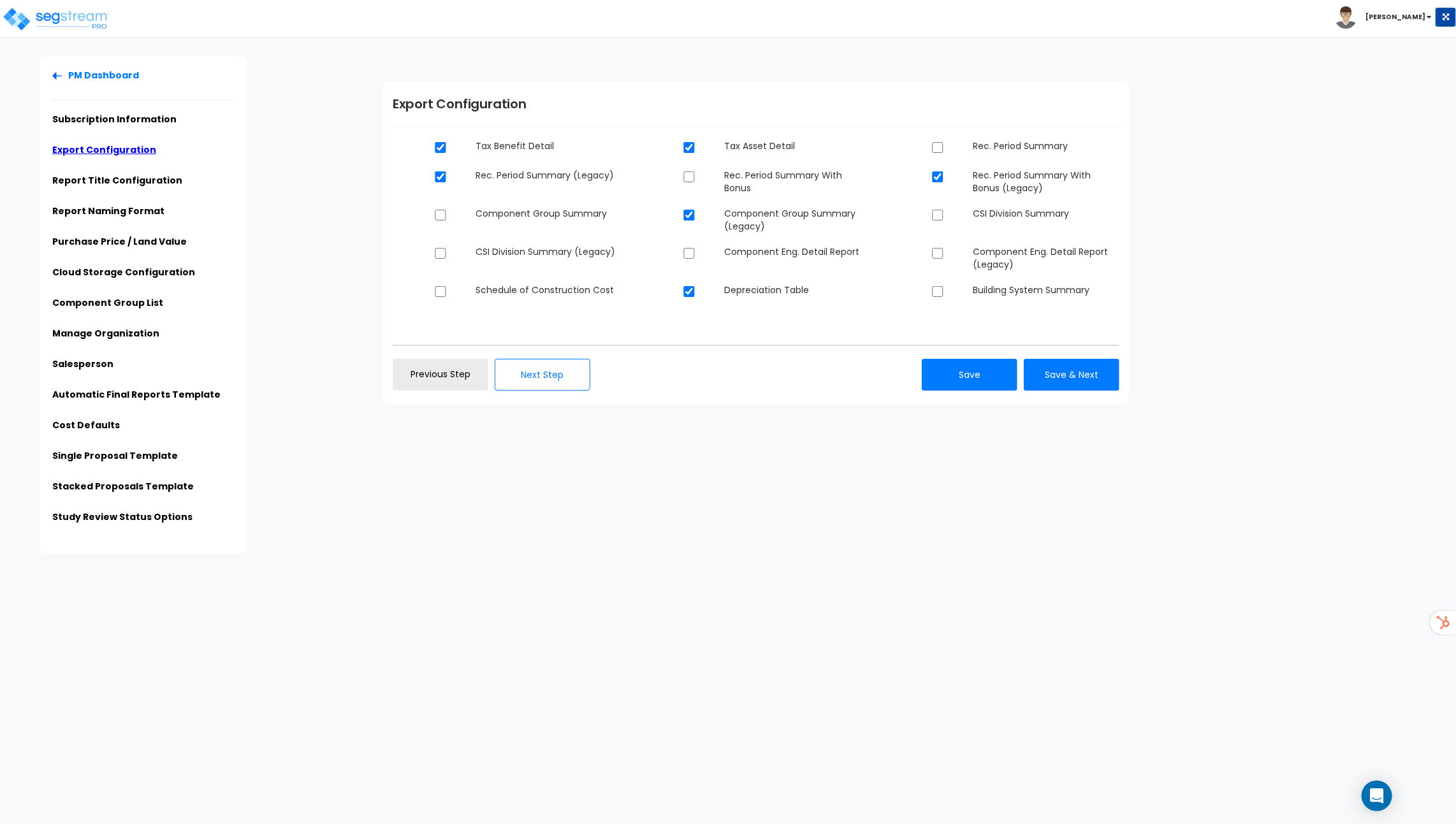
click at [265, 195] on div "PM Dashboard Subscription Information Export Configuration Report Title Configu…" at bounding box center [193, 305] width 361 height 498
click at [124, 113] on link "Subscription Information" at bounding box center [114, 119] width 124 height 13
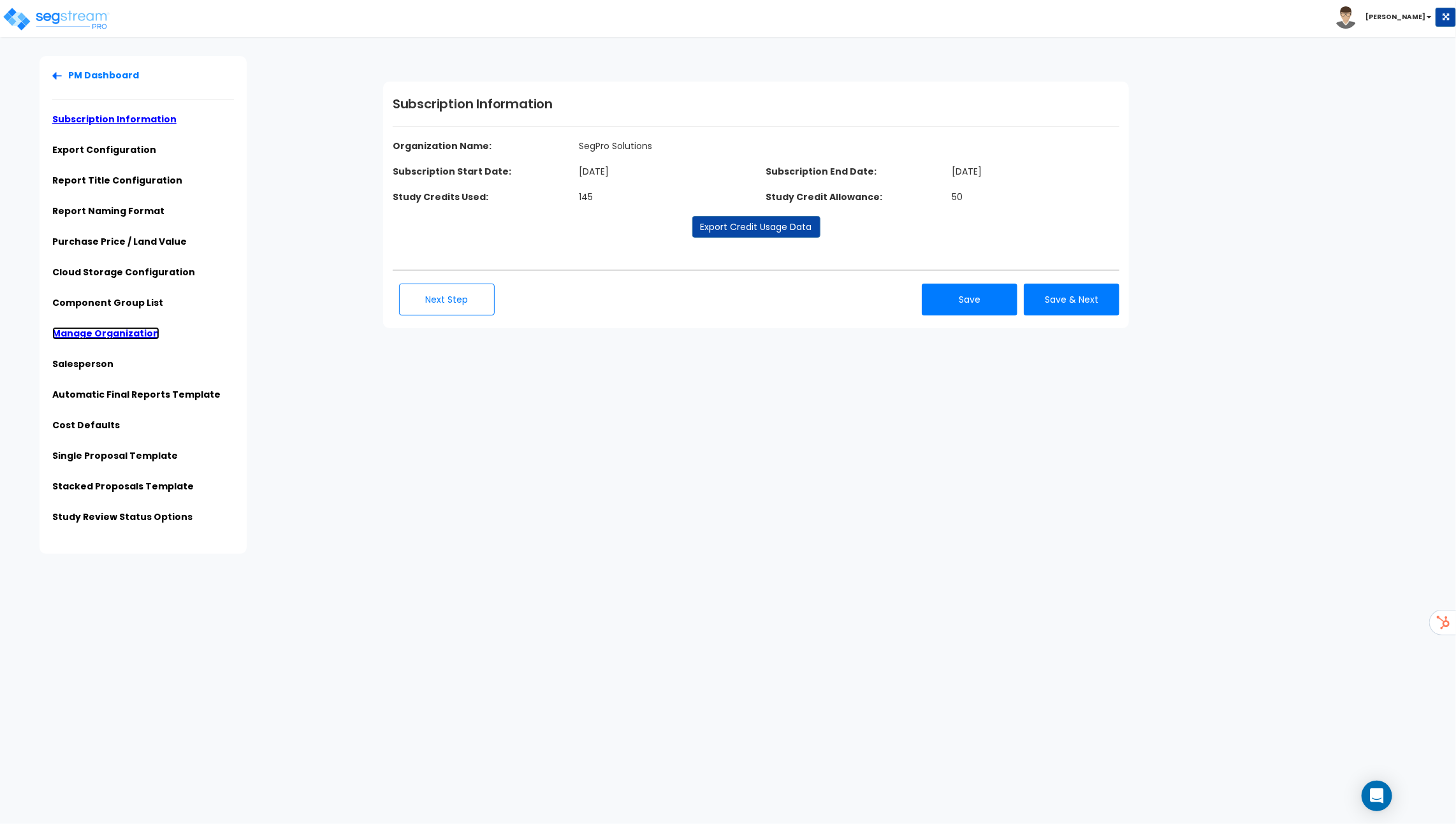
click at [118, 333] on link "Manage Organization" at bounding box center [105, 333] width 107 height 13
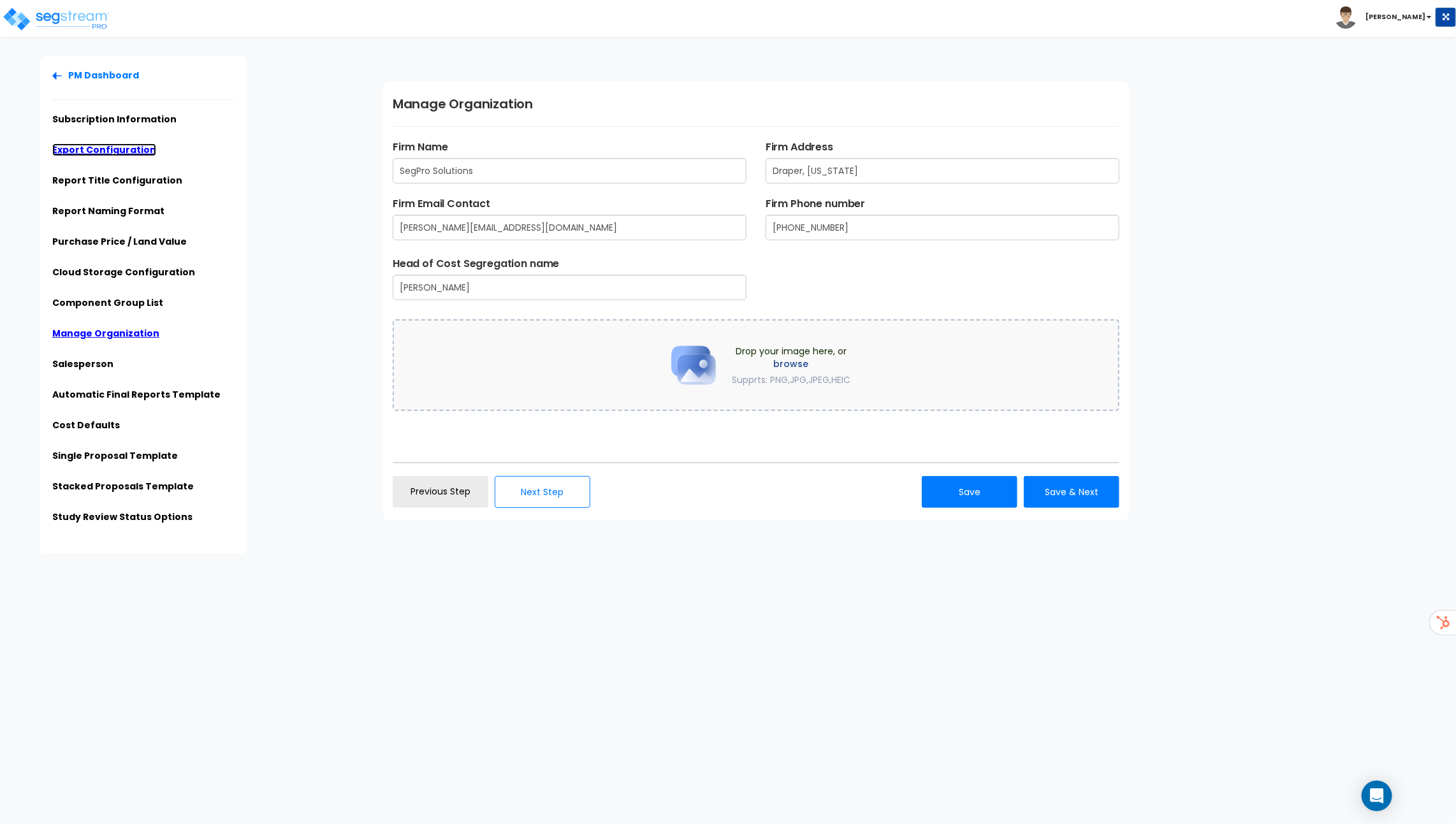
click at [117, 146] on link "Export Configuration" at bounding box center [104, 149] width 104 height 13
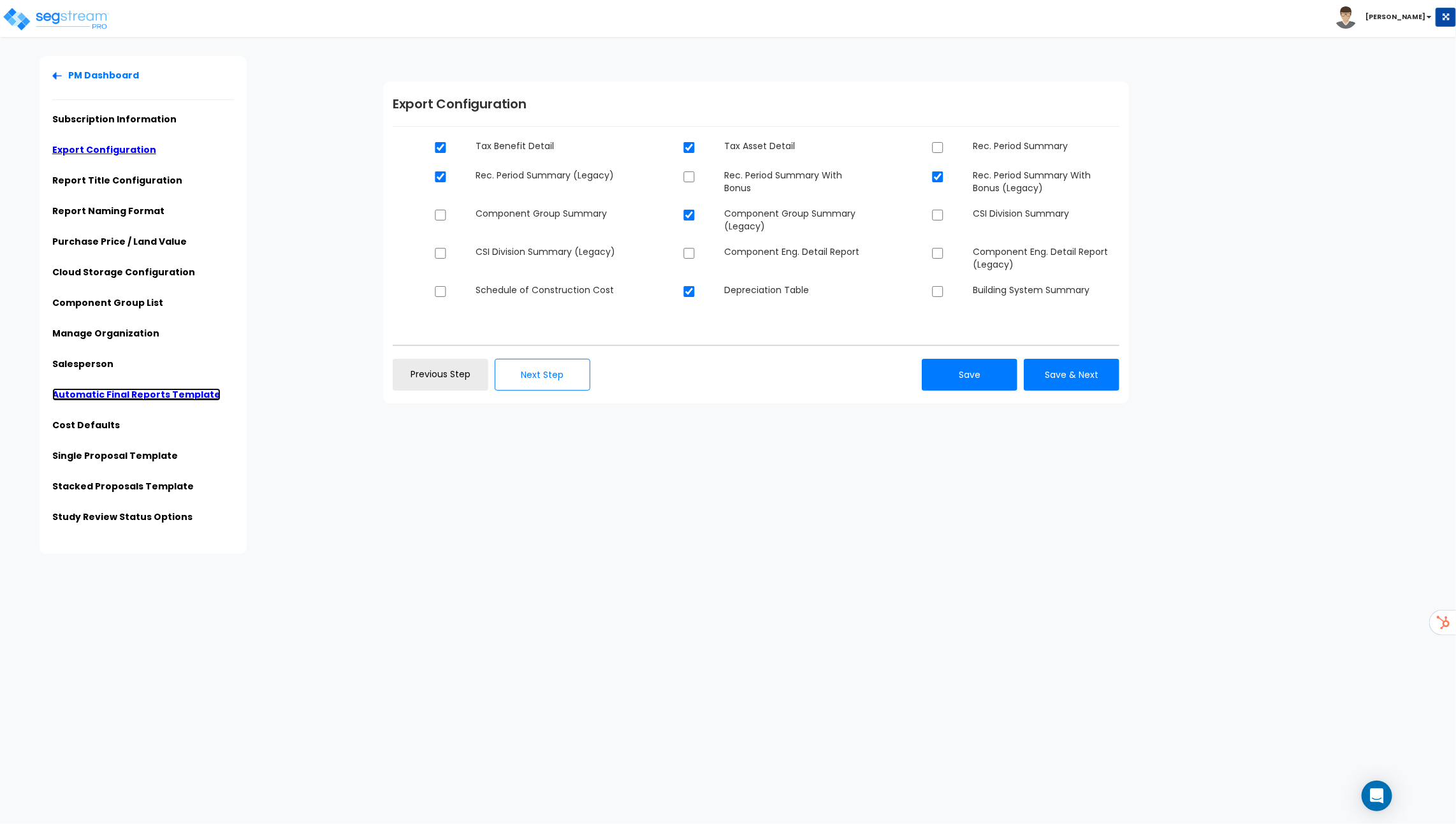
click at [111, 393] on link "Automatic Final Reports Template" at bounding box center [136, 394] width 168 height 13
